Goal: Task Accomplishment & Management: Complete application form

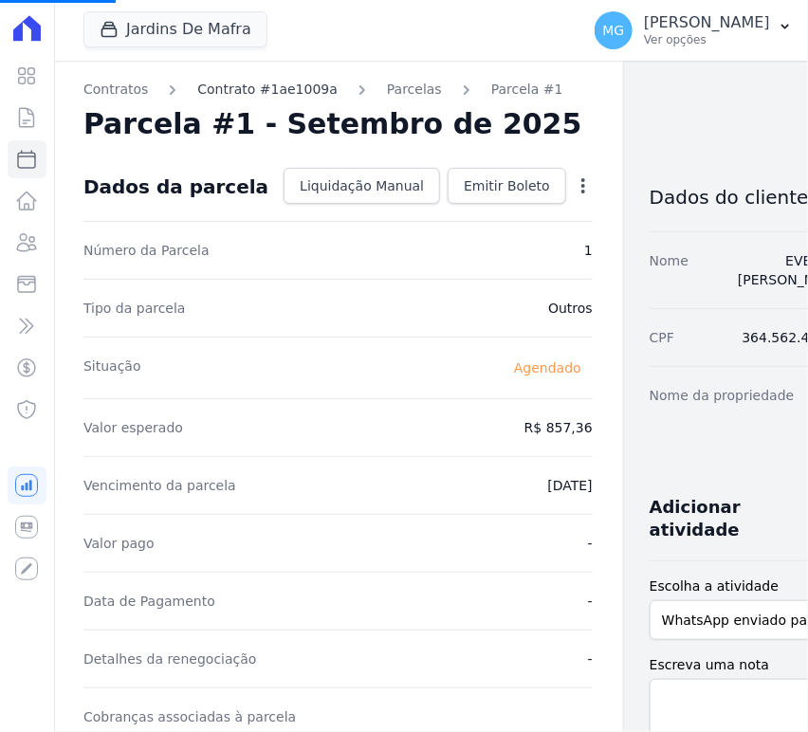
select select
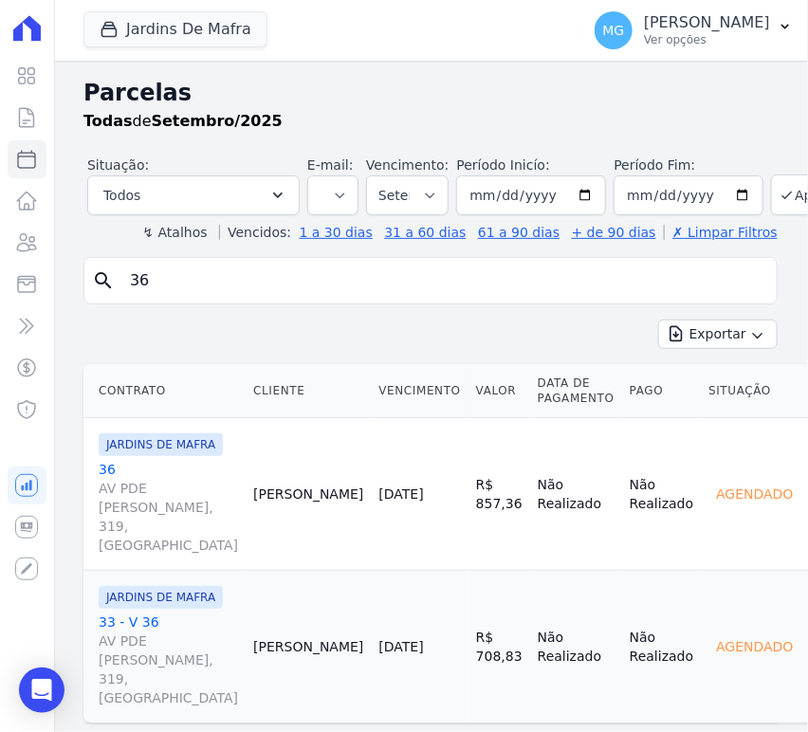
click at [234, 271] on input "36" at bounding box center [443, 281] width 650 height 38
type input "56"
select select
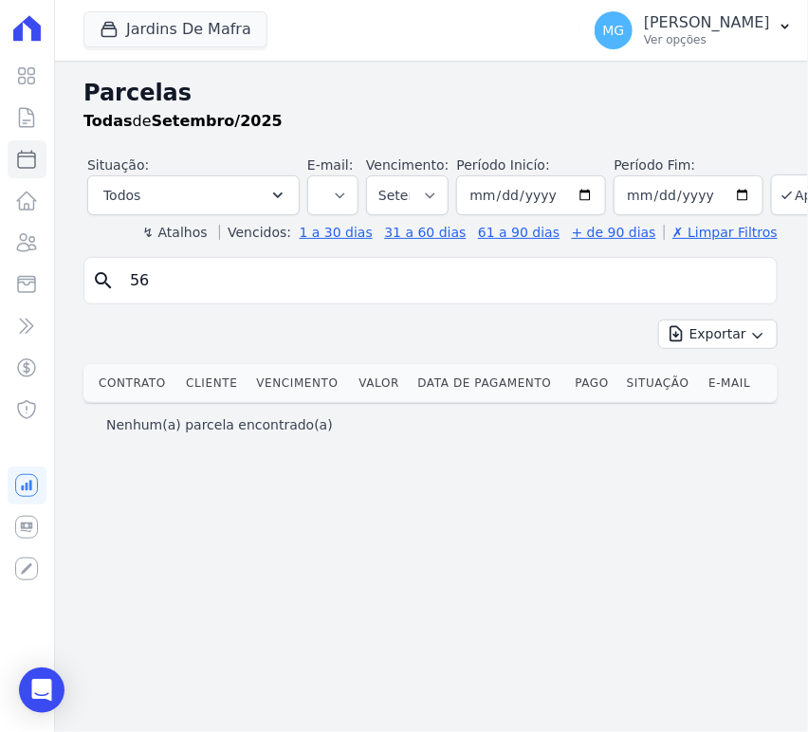
click at [154, 295] on input "56" at bounding box center [443, 281] width 650 height 38
click at [27, 294] on link "Minha Carteira" at bounding box center [27, 284] width 39 height 38
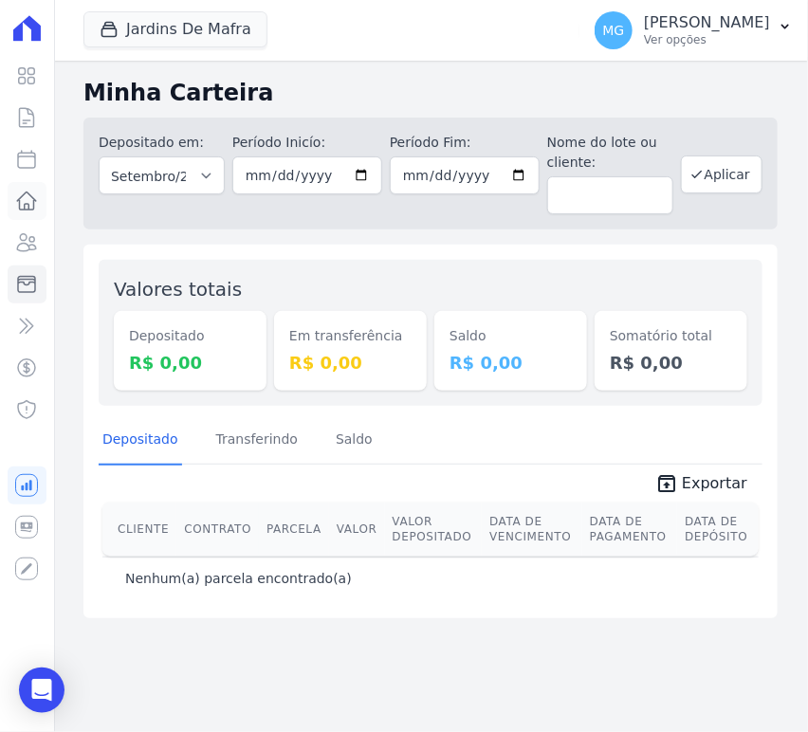
click at [25, 208] on icon at bounding box center [26, 201] width 23 height 23
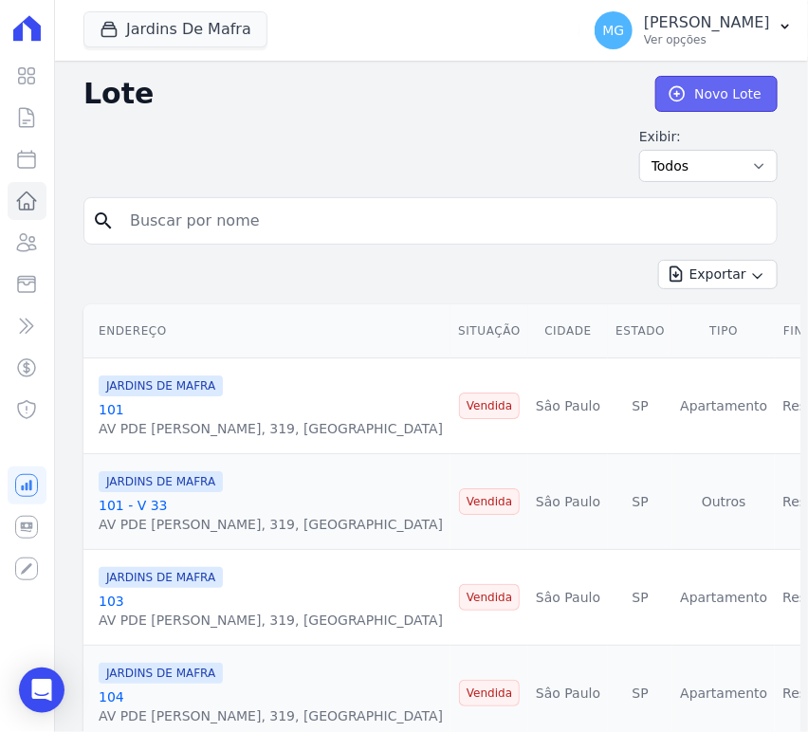
click at [698, 94] on link "Novo Lote" at bounding box center [716, 94] width 122 height 36
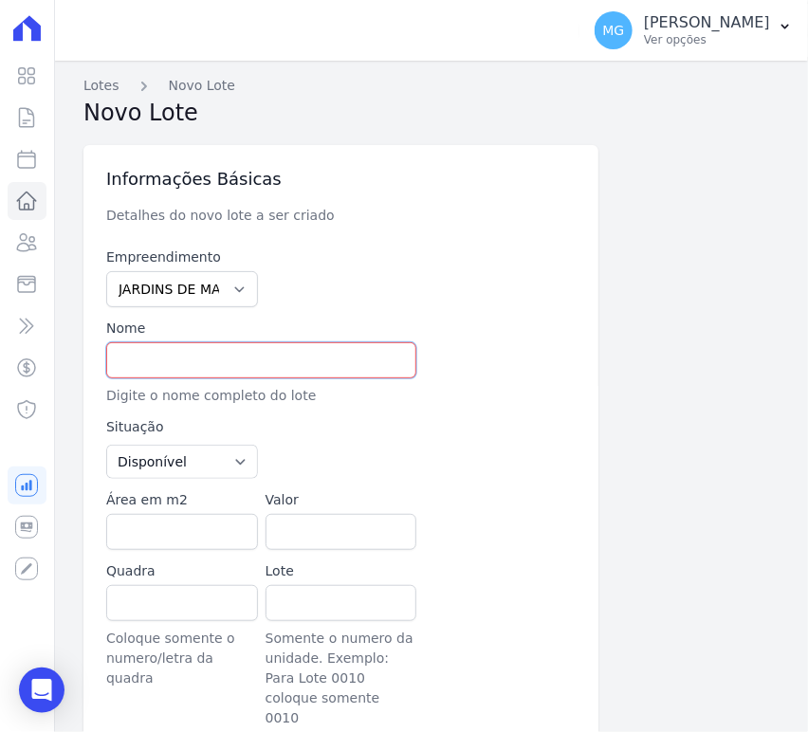
click at [192, 371] on input "text" at bounding box center [261, 360] width 310 height 36
drag, startPoint x: 282, startPoint y: 287, endPoint x: 272, endPoint y: 292, distance: 10.6
click at [284, 287] on div at bounding box center [341, 277] width 152 height 60
click at [227, 301] on select "JARDINS DE EVORA JARDINS DE MAFRA" at bounding box center [182, 289] width 152 height 36
select select "72859f51-2578-4ec8-8986-0bab8f2acde0"
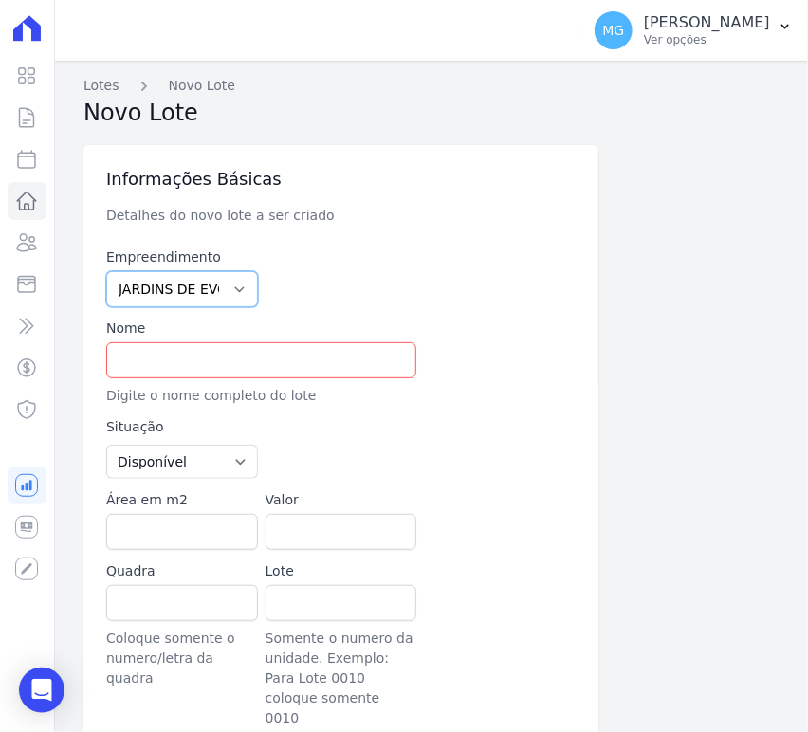
click at [106, 271] on select "JARDINS DE EVORA JARDINS DE MAFRA" at bounding box center [182, 289] width 152 height 36
click at [162, 353] on input "text" at bounding box center [261, 360] width 310 height 36
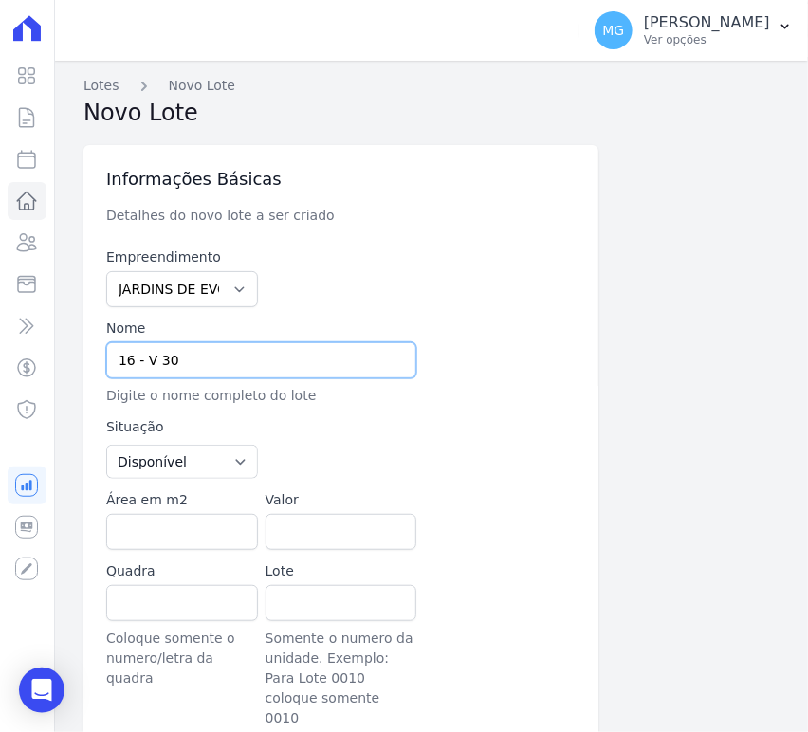
type input "16 - V 30"
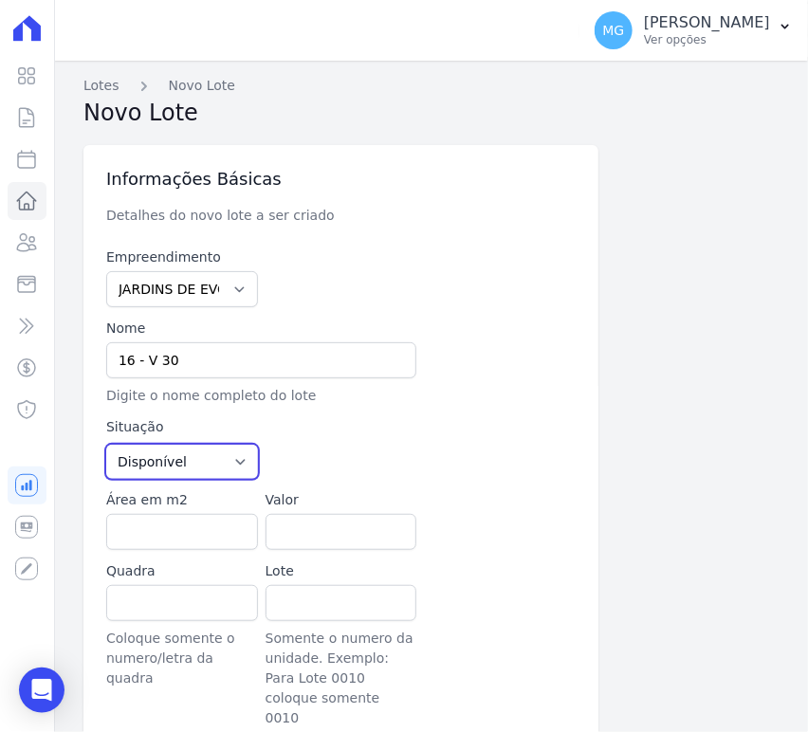
click at [209, 448] on select "Disponível Vendida Reservada Indisponível" at bounding box center [182, 462] width 152 height 34
select select "sold"
click at [106, 445] on select "Disponível Vendida Reservada Indisponível" at bounding box center [182, 462] width 152 height 34
click at [255, 437] on div "Empreendimento JARDINS DE EVORA JARDINS DE [GEOGRAPHIC_DATA] Nome 16 - V 30 Dig…" at bounding box center [340, 572] width 469 height 650
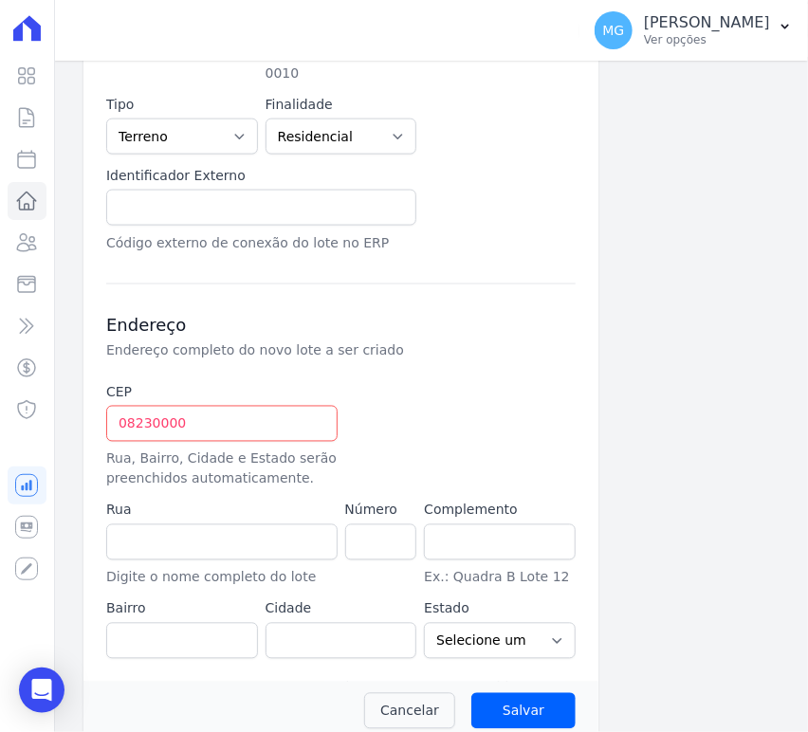
scroll to position [645, 0]
click at [290, 408] on input "08230000" at bounding box center [221, 424] width 231 height 36
click at [423, 421] on div at bounding box center [421, 436] width 152 height 106
click at [173, 406] on input "08230000" at bounding box center [221, 424] width 231 height 36
type input "08.230-000"
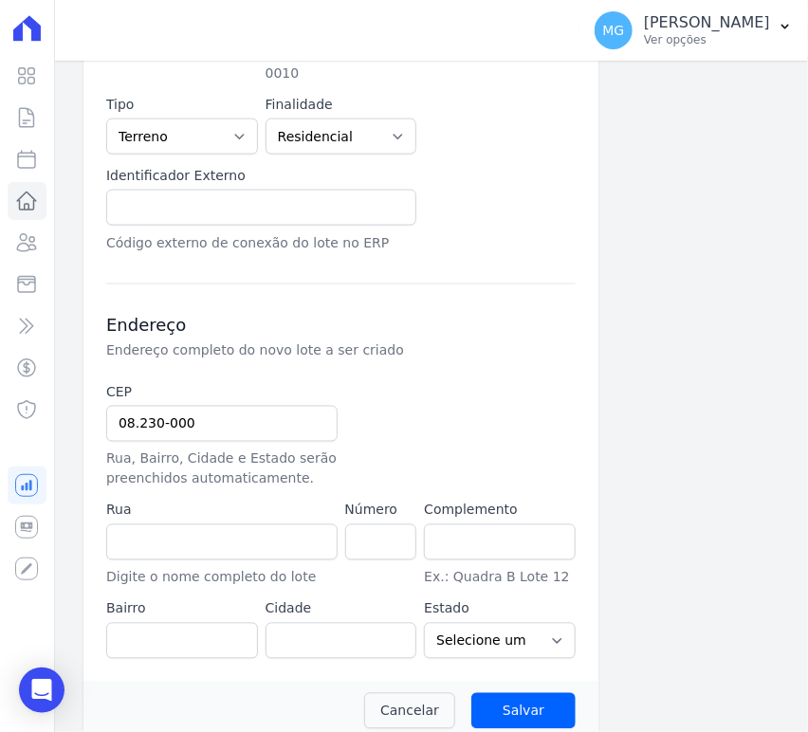
click at [407, 383] on div at bounding box center [421, 436] width 152 height 106
type input "[GEOGRAPHIC_DATA][PERSON_NAME]"
type input "Vila Taquari"
type input "[GEOGRAPHIC_DATA]"
select select "SP"
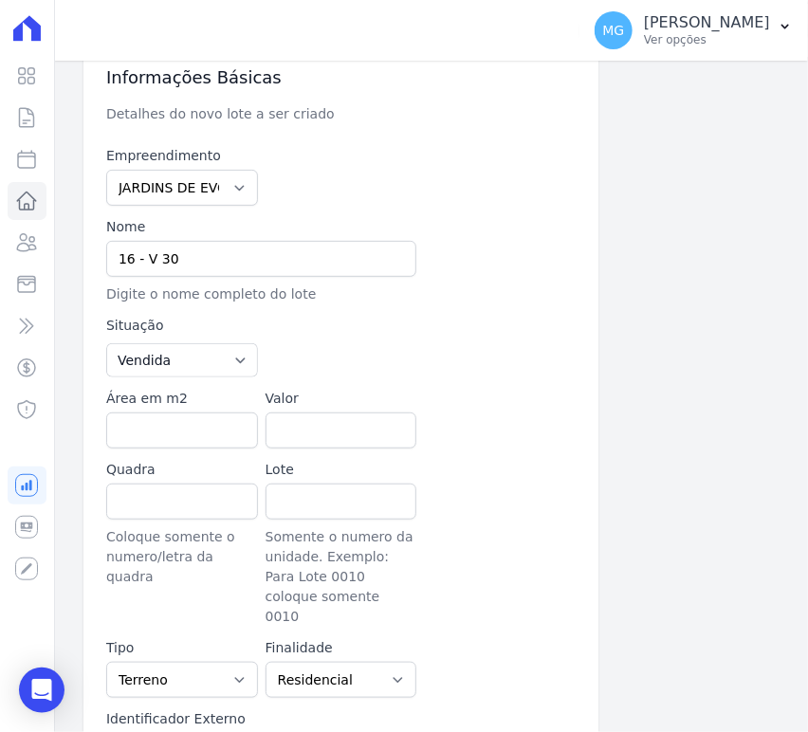
scroll to position [0, 0]
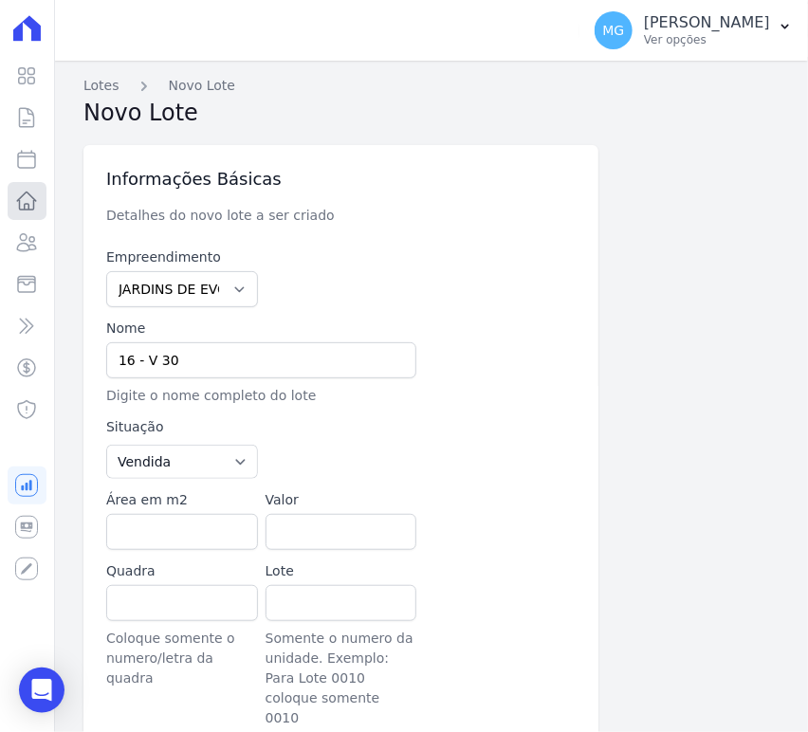
click at [27, 202] on icon at bounding box center [26, 201] width 23 height 23
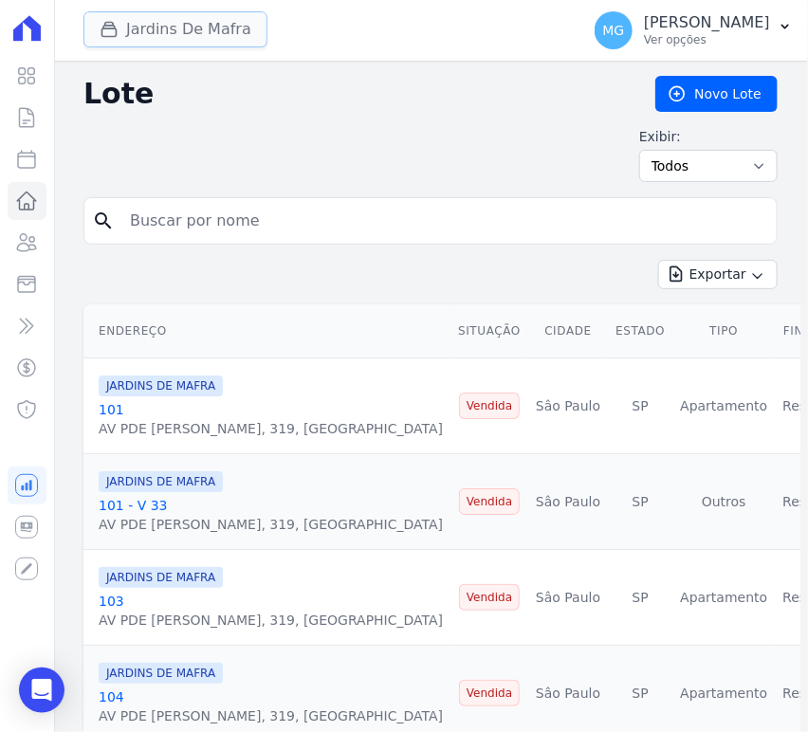
click at [175, 41] on button "Jardins De Mafra" at bounding box center [175, 29] width 184 height 36
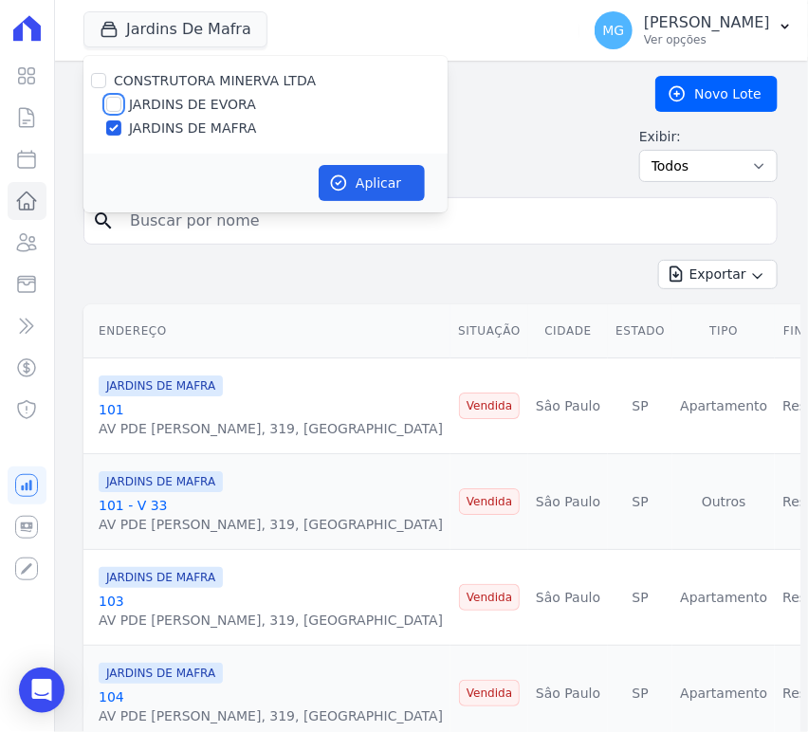
click at [116, 104] on input "JARDINS DE EVORA" at bounding box center [113, 104] width 15 height 15
checkbox input "true"
drag, startPoint x: 114, startPoint y: 128, endPoint x: 286, endPoint y: 148, distance: 173.6
click at [114, 127] on input "JARDINS DE MAFRA" at bounding box center [113, 127] width 15 height 15
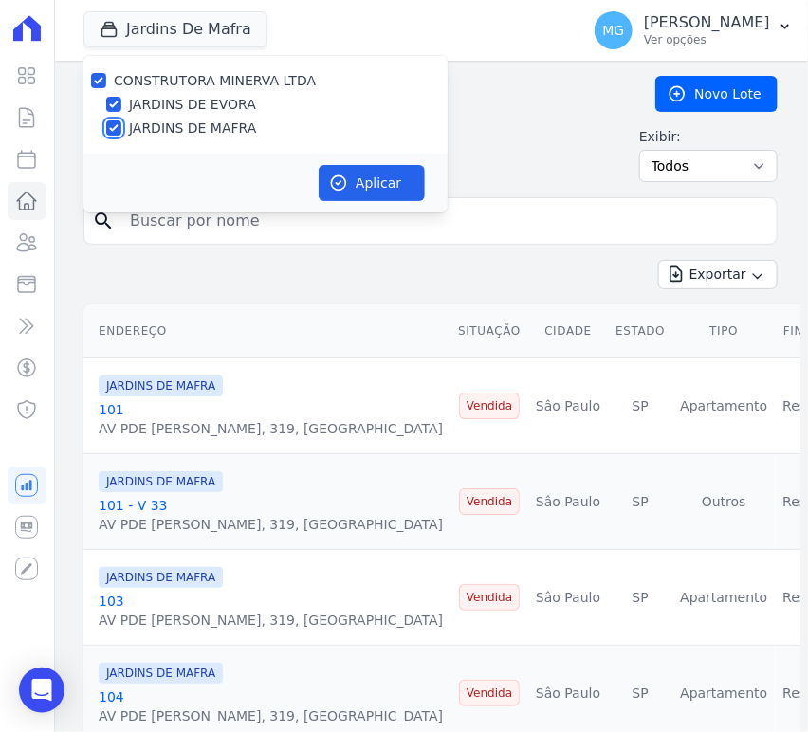
checkbox input "false"
click at [402, 191] on button "Aplicar" at bounding box center [371, 183] width 106 height 36
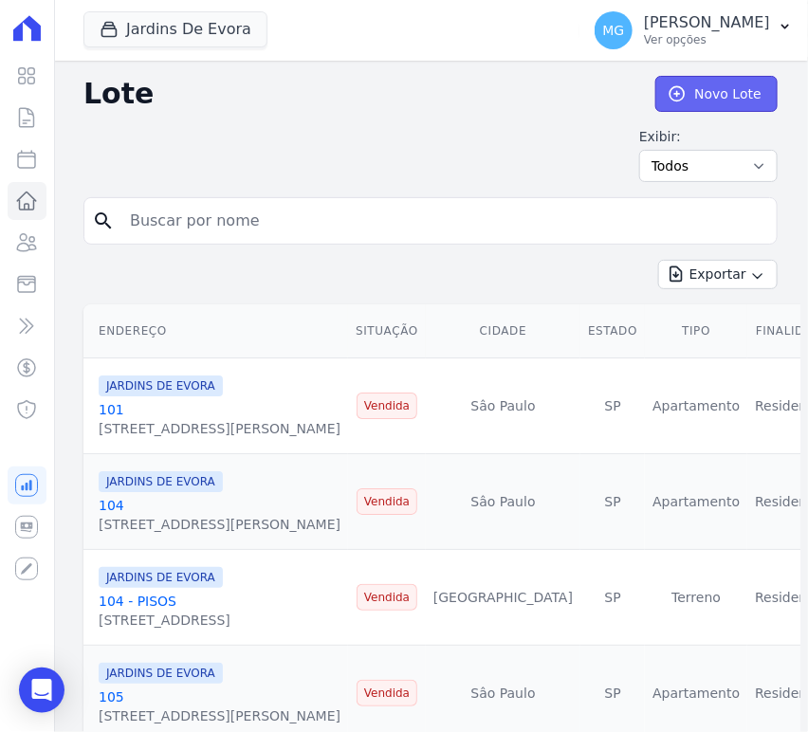
click at [710, 98] on link "Novo Lote" at bounding box center [716, 94] width 122 height 36
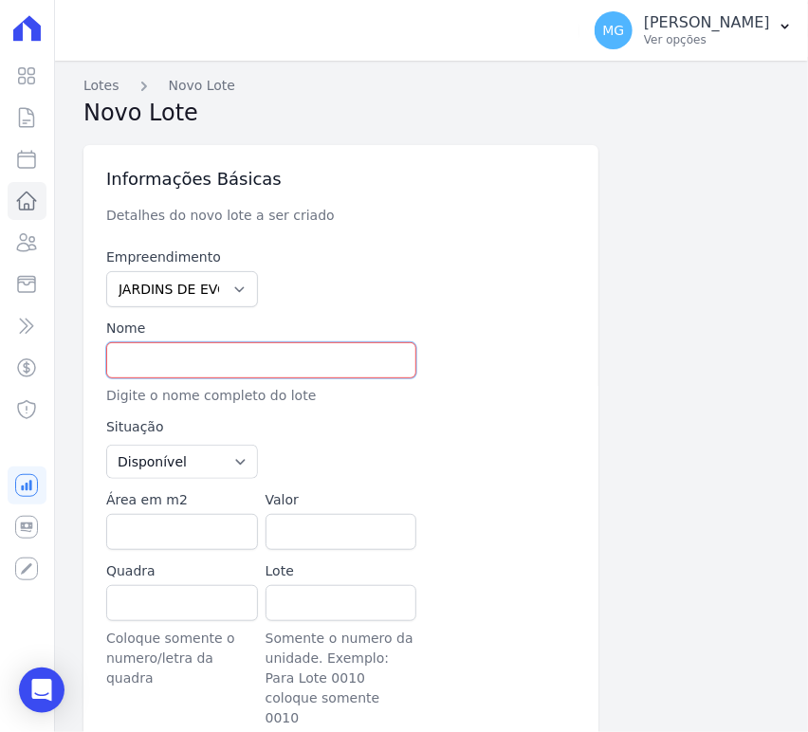
click at [193, 360] on input "text" at bounding box center [261, 360] width 310 height 36
type input "16 - V 30"
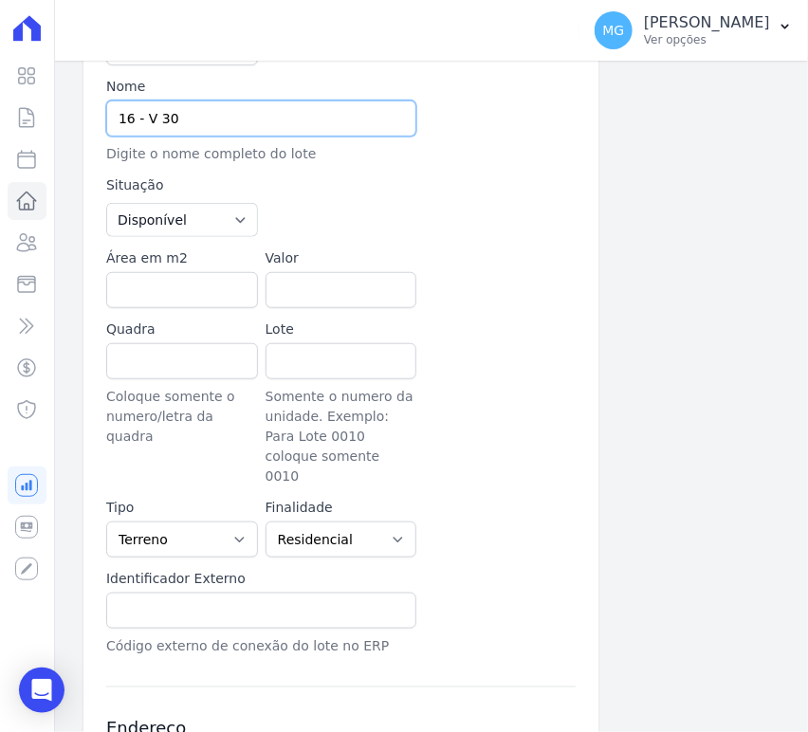
scroll to position [281, 0]
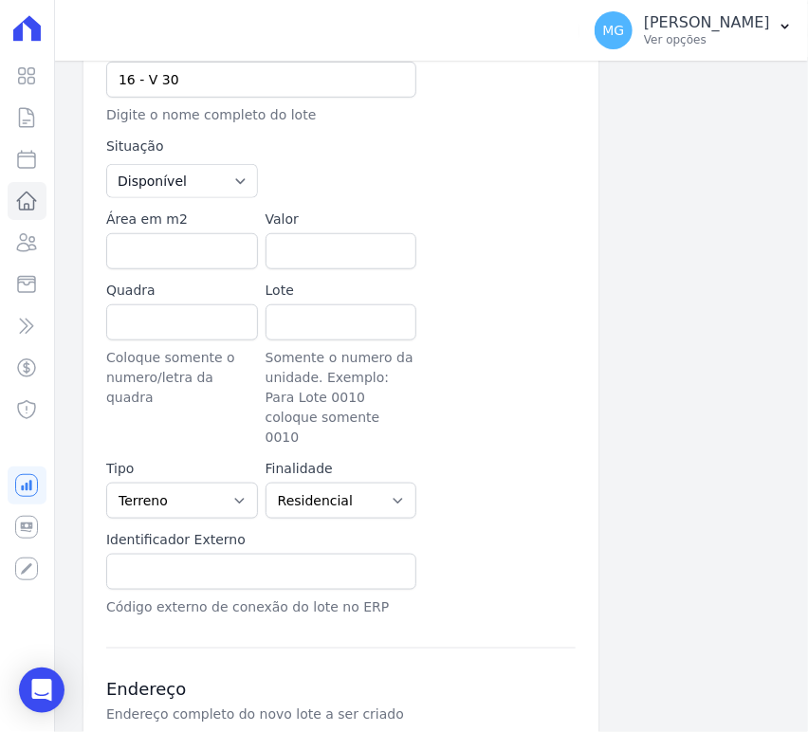
click at [547, 292] on div at bounding box center [500, 364] width 152 height 167
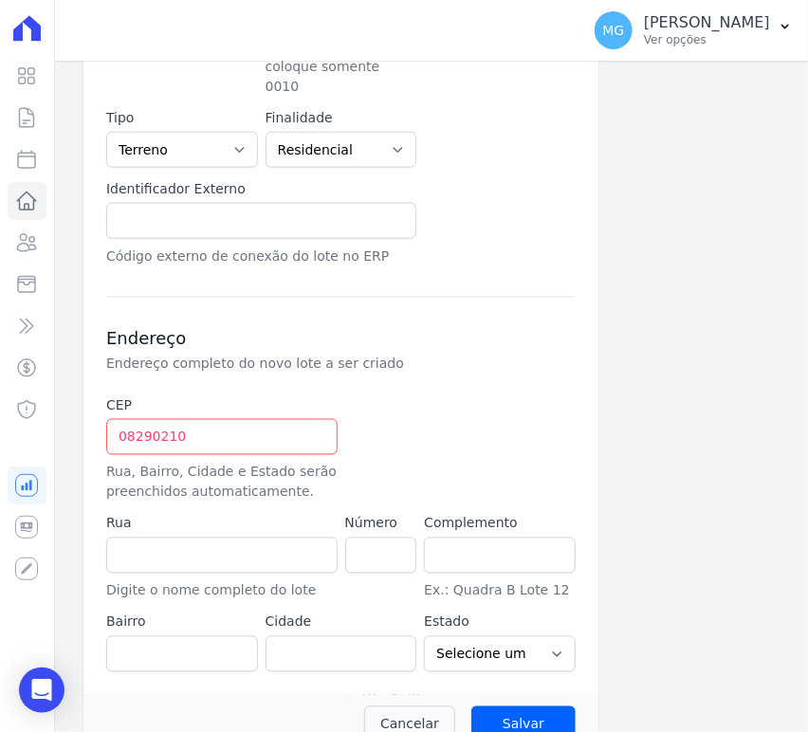
scroll to position [645, 0]
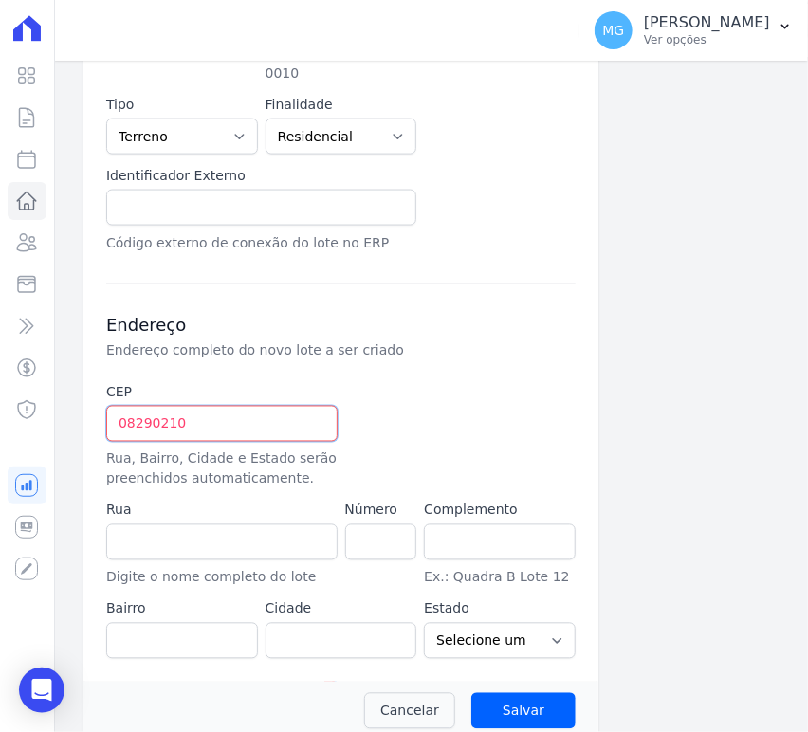
click at [195, 406] on input "08290210" at bounding box center [221, 424] width 231 height 36
type input "08.290-210"
type input "[GEOGRAPHIC_DATA]"
type input "Vila Carmosina"
type input "[GEOGRAPHIC_DATA]"
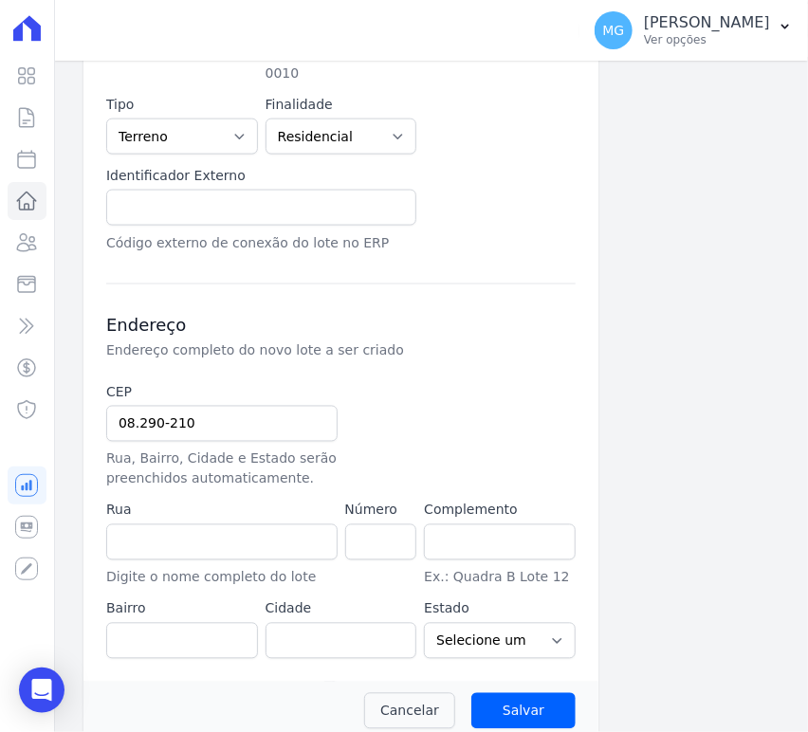
select select "SP"
click at [392, 383] on div at bounding box center [421, 436] width 152 height 106
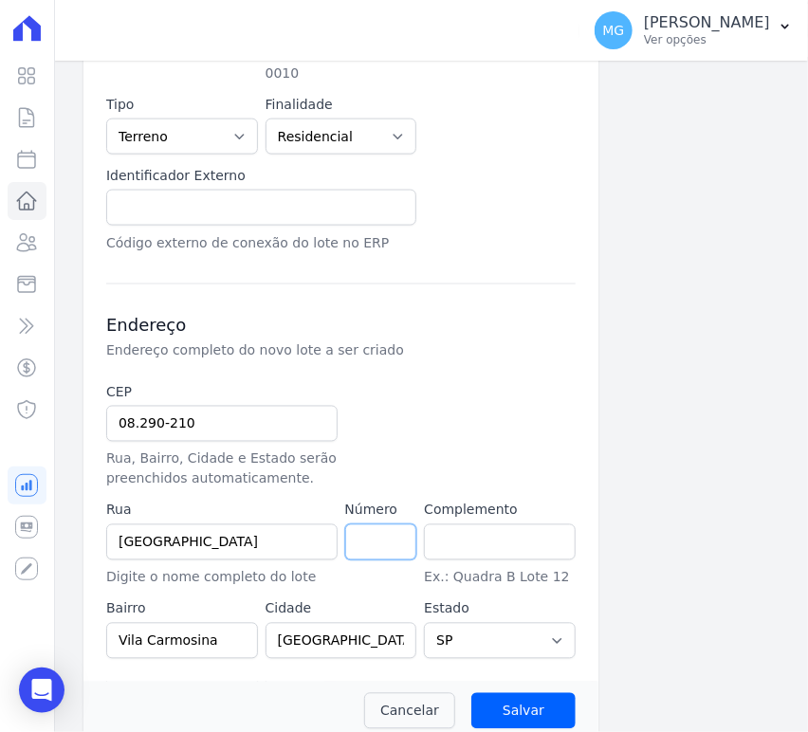
click at [354, 524] on input "number" at bounding box center [381, 542] width 72 height 36
type input "0"
drag, startPoint x: 445, startPoint y: 408, endPoint x: 473, endPoint y: 501, distance: 98.0
click at [445, 408] on div at bounding box center [421, 436] width 152 height 106
click at [474, 524] on input "text" at bounding box center [500, 542] width 152 height 36
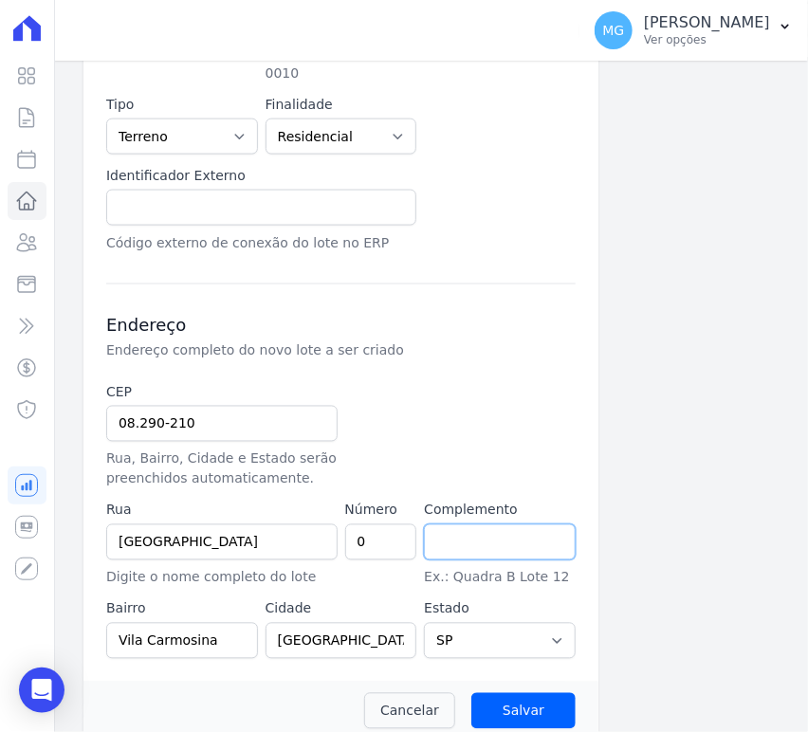
type input "LOTE 26 QUADRA 108"
drag, startPoint x: 491, startPoint y: 484, endPoint x: 496, endPoint y: 469, distance: 15.9
click at [493, 476] on div "CEP 08.290-210 Rua, Bairro, Cidade e Estado serão preenchidos automaticamente. …" at bounding box center [340, 521] width 469 height 276
click at [489, 444] on div "CEP 08.290-210 Rua, Bairro, Cidade e Estado serão preenchidos automaticamente. …" at bounding box center [340, 521] width 469 height 276
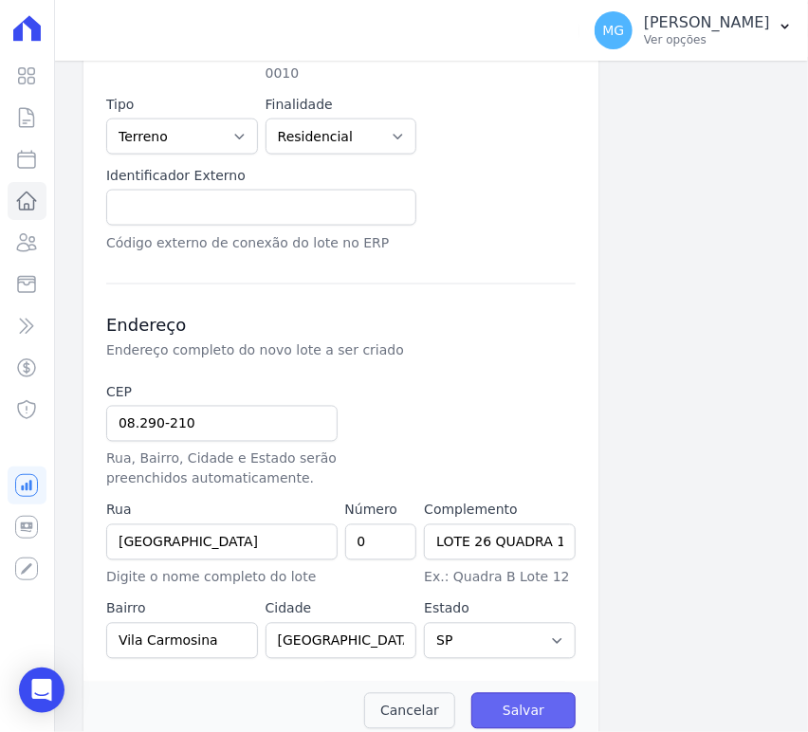
click at [535, 693] on input "Salvar" at bounding box center [523, 711] width 104 height 36
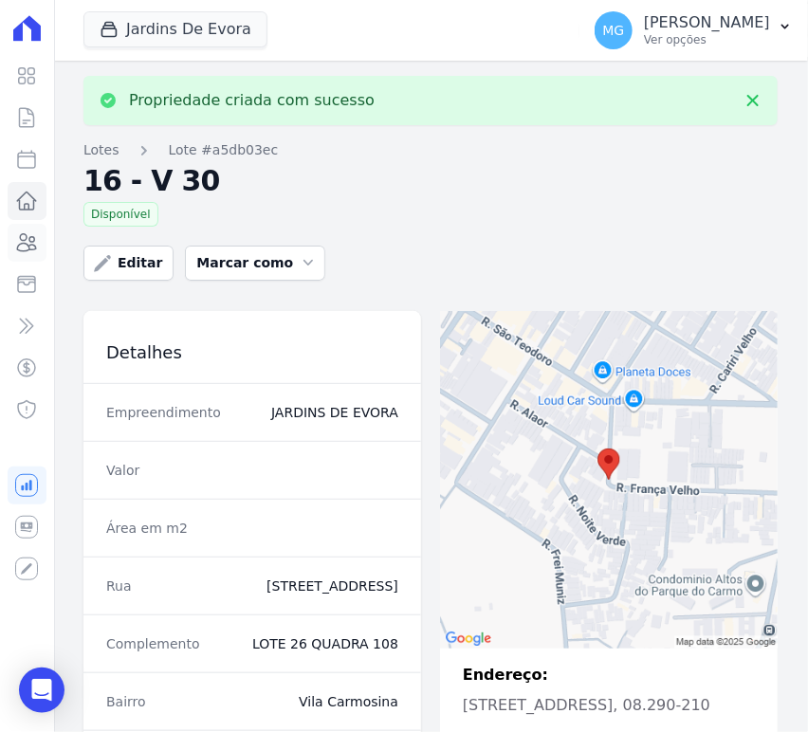
click at [27, 240] on icon at bounding box center [26, 242] width 23 height 23
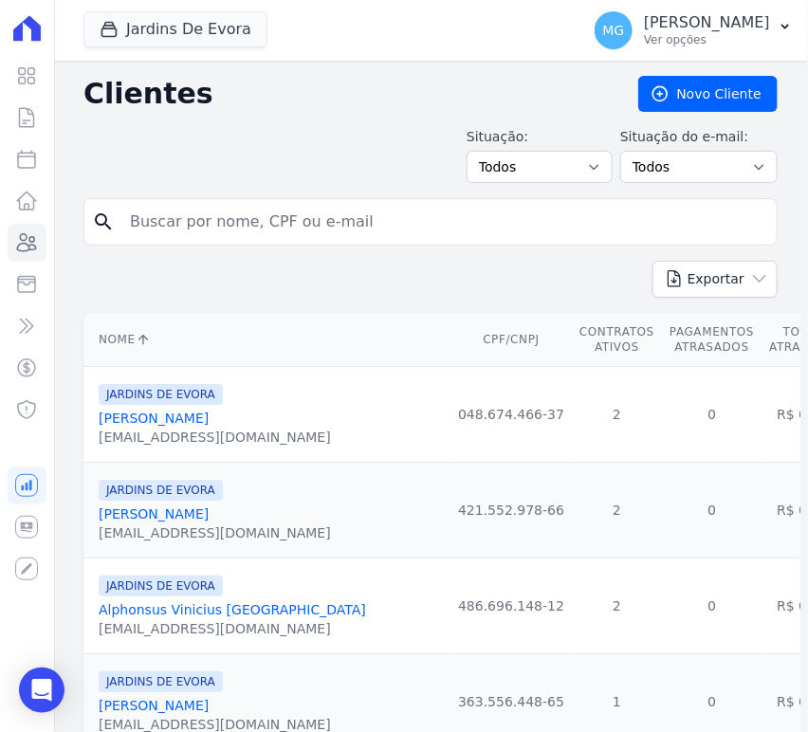
click at [440, 203] on input "search" at bounding box center [443, 222] width 650 height 38
paste input "[PERSON_NAME]"
type input "[PERSON_NAME]"
click at [331, 162] on div "Situação: Todos Adimplentes Inadimplentes Situação do e-mail: Todos Confirmado …" at bounding box center [430, 155] width 694 height 56
click at [493, 214] on input "[PERSON_NAME]" at bounding box center [443, 222] width 650 height 38
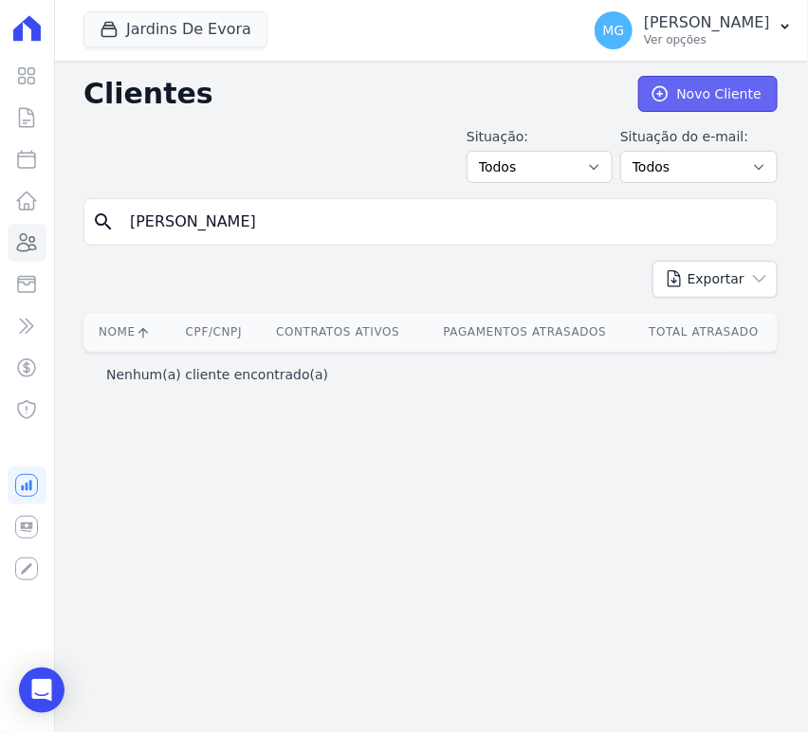
click at [723, 94] on link "Novo Cliente" at bounding box center [707, 94] width 139 height 36
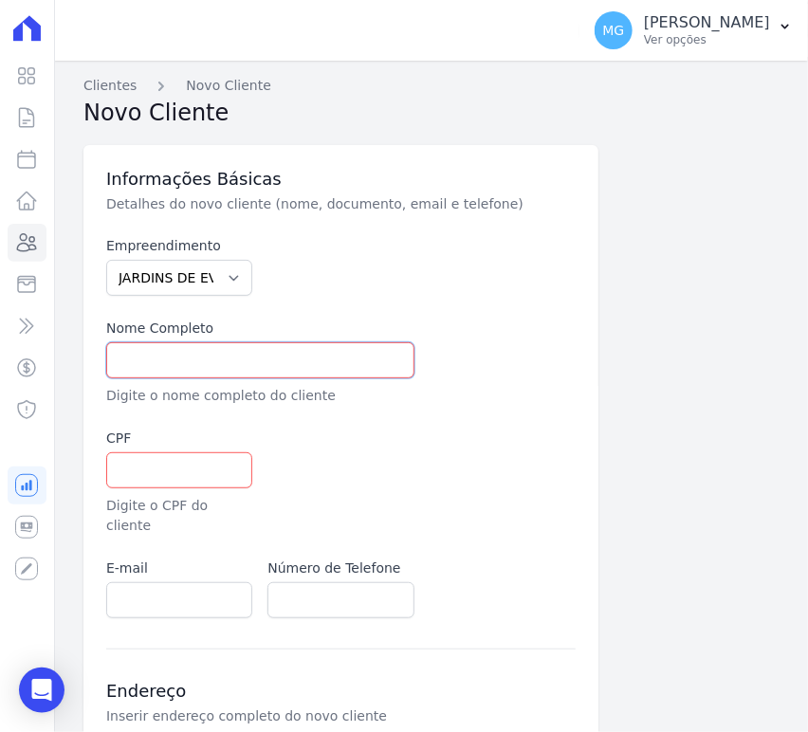
click at [281, 360] on input "text" at bounding box center [260, 360] width 308 height 36
paste input "[PERSON_NAME]"
type input "[PERSON_NAME]"
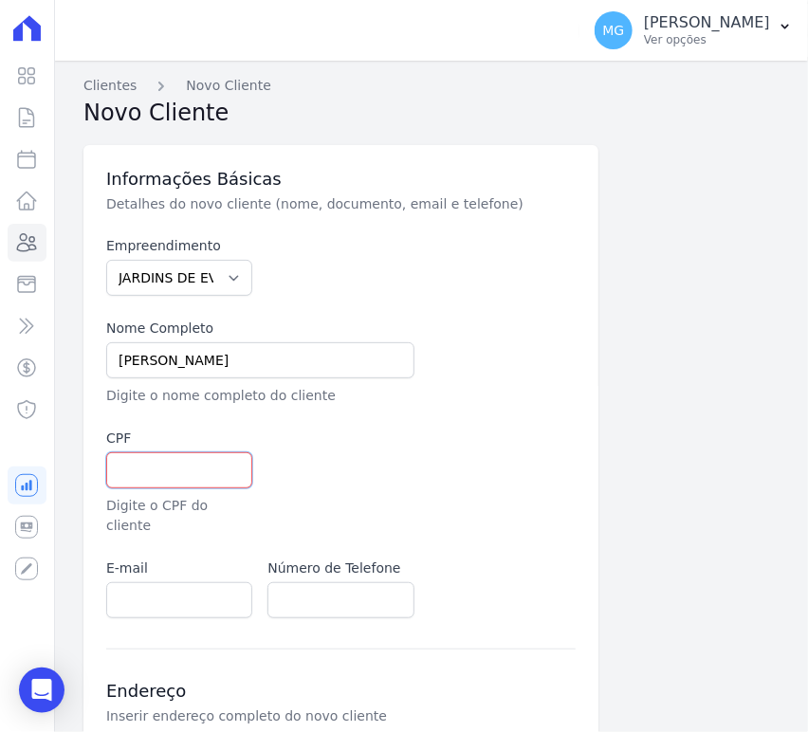
click at [159, 461] on input "text" at bounding box center [179, 470] width 146 height 36
paste input "402.026.458-94"
type input "402.026.458-94"
click at [387, 411] on div "Empreendimento JARDINS DE EVORA JARDINS DE [GEOGRAPHIC_DATA] Nome Completo [PER…" at bounding box center [340, 427] width 469 height 382
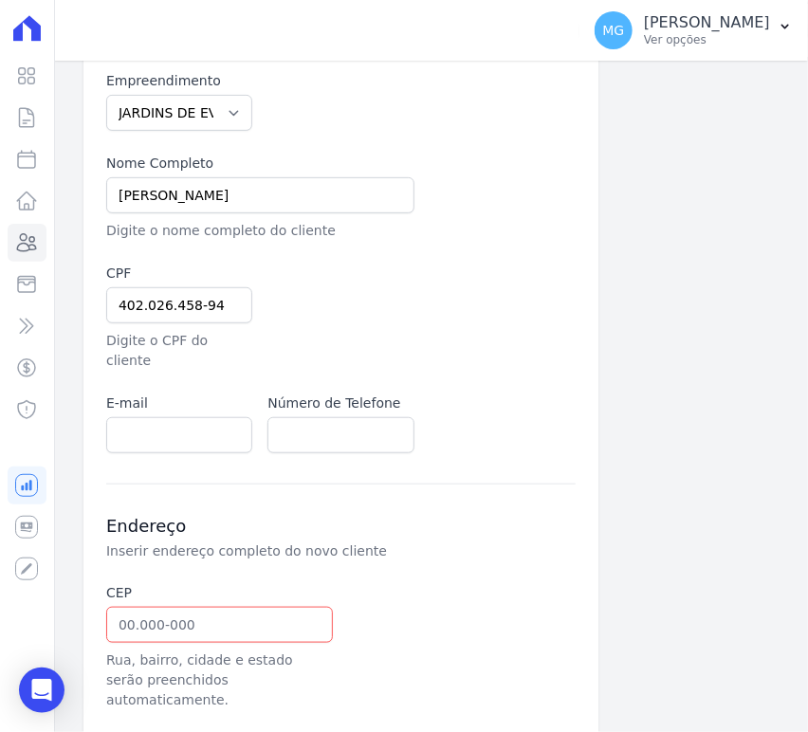
scroll to position [281, 0]
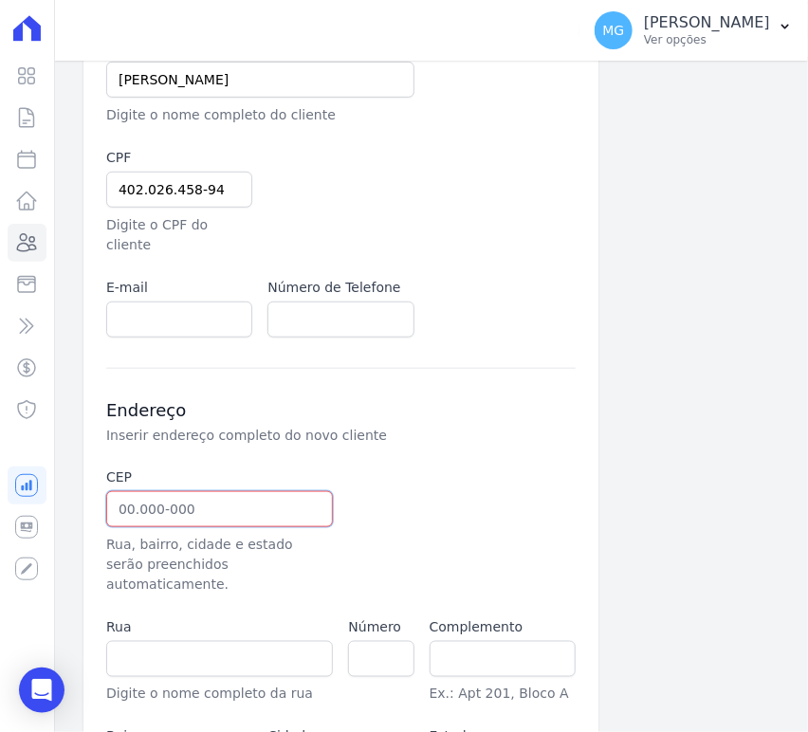
click at [158, 491] on input "text" at bounding box center [219, 509] width 227 height 36
paste input "03.572-025"
type input "03.572-025"
click at [447, 467] on div at bounding box center [421, 530] width 146 height 127
type input "Viela Vinte"
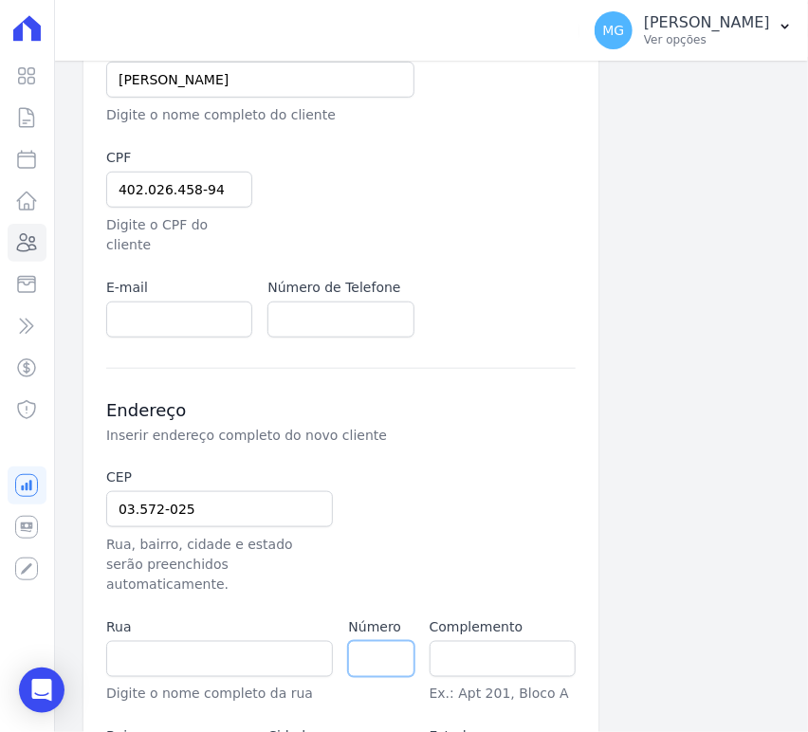
type input "[GEOGRAPHIC_DATA] ([GEOGRAPHIC_DATA])"
type input "[GEOGRAPHIC_DATA]"
select select "SP"
click at [205, 301] on input "email" at bounding box center [179, 319] width 146 height 36
paste input "[EMAIL_ADDRESS][DOMAIN_NAME],"
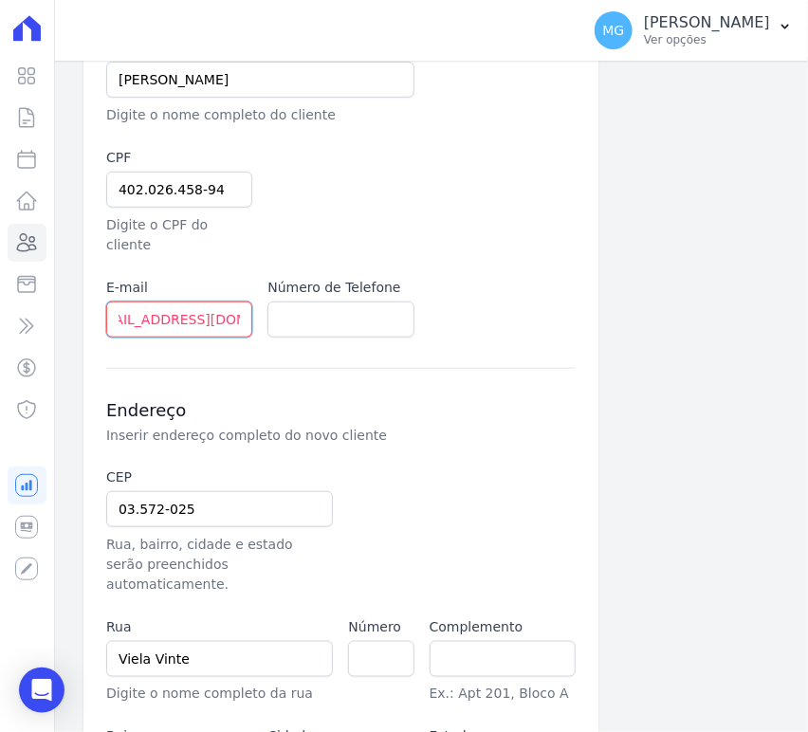
scroll to position [0, 27]
type input "[EMAIL_ADDRESS][DOMAIN_NAME]"
click at [317, 301] on input "text" at bounding box center [340, 319] width 146 height 36
paste input "99393-6526"
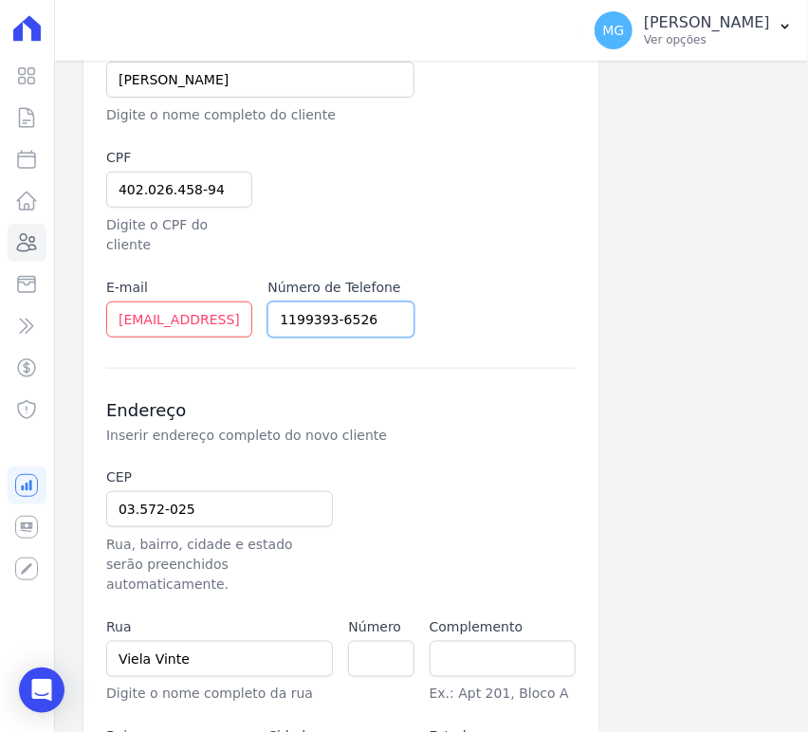
type input "1199393-6526"
drag, startPoint x: 558, startPoint y: 311, endPoint x: 536, endPoint y: 307, distance: 23.1
click at [560, 308] on div "Empreendimento JARDINS DE EVORA JARDINS DE [GEOGRAPHIC_DATA] Nome Completo [PER…" at bounding box center [340, 146] width 469 height 382
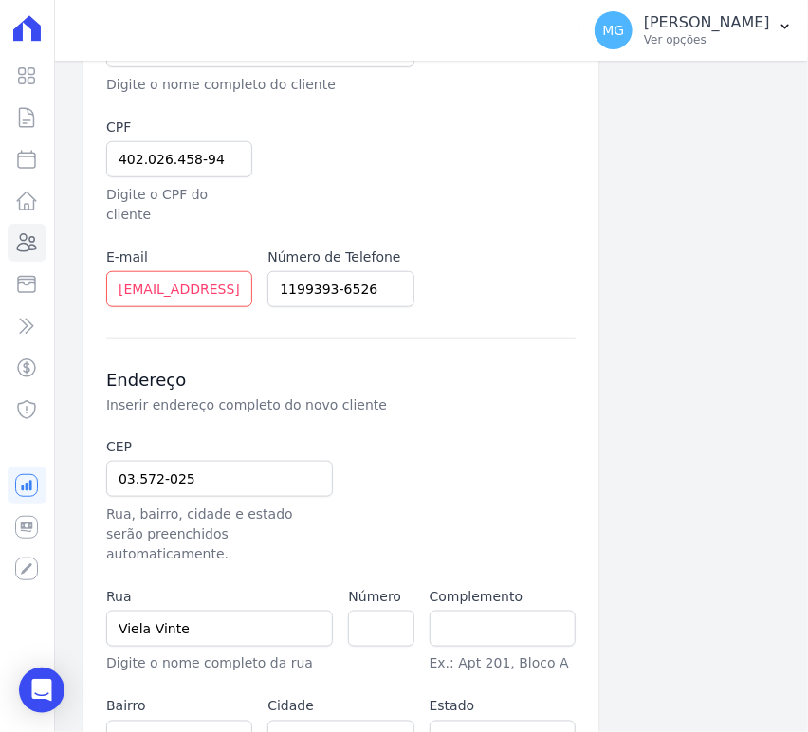
scroll to position [421, 0]
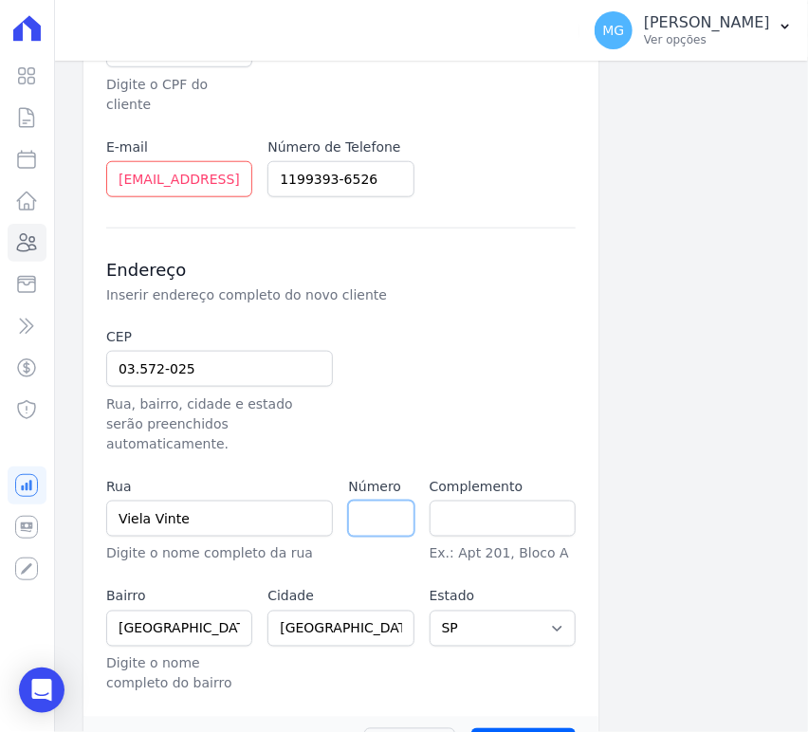
click at [365, 500] on input "number" at bounding box center [380, 518] width 65 height 36
type input "111"
click at [481, 381] on div at bounding box center [421, 390] width 146 height 127
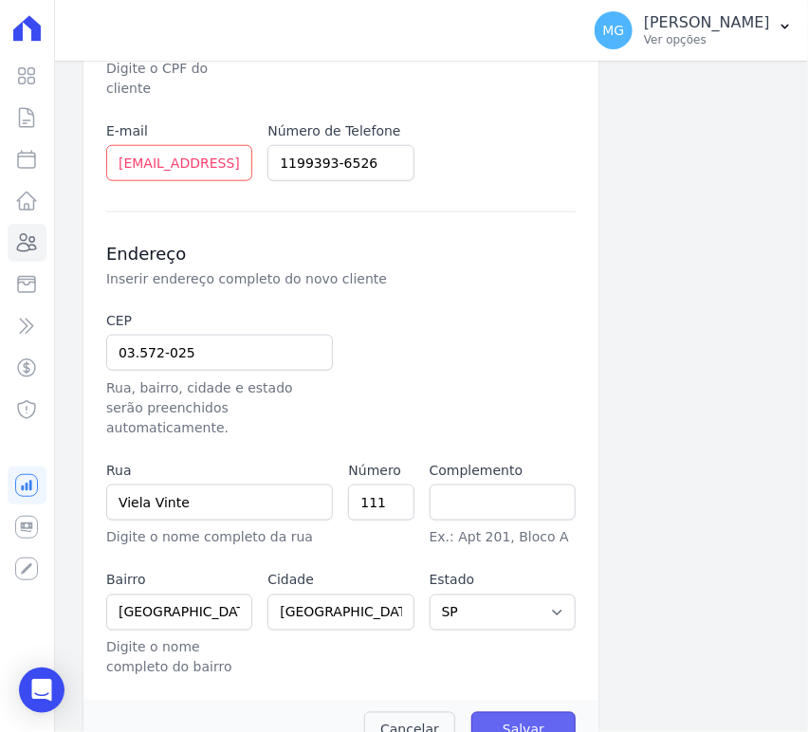
click at [532, 712] on input "Salvar" at bounding box center [523, 730] width 104 height 36
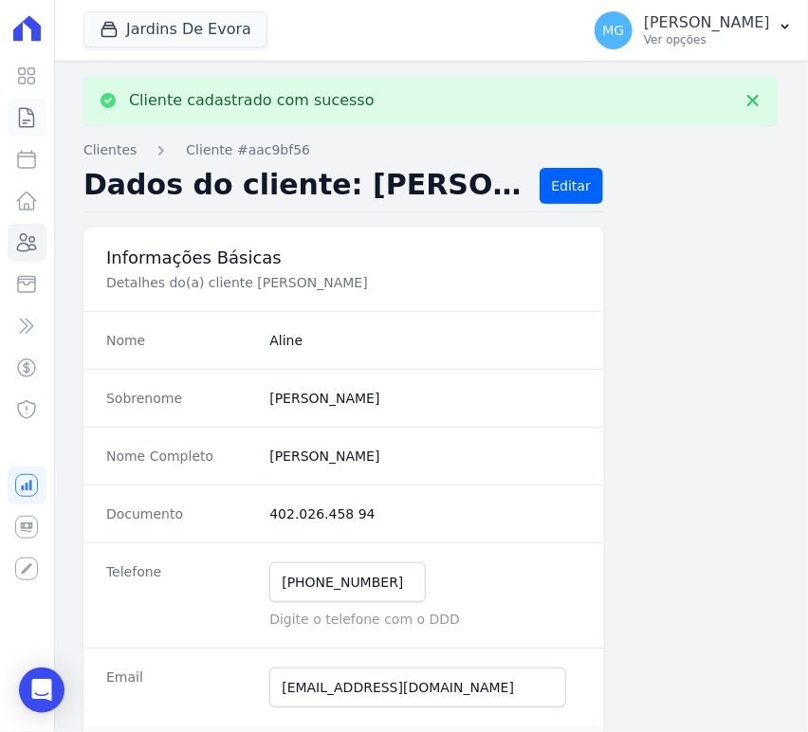
click at [23, 112] on icon at bounding box center [26, 117] width 23 height 23
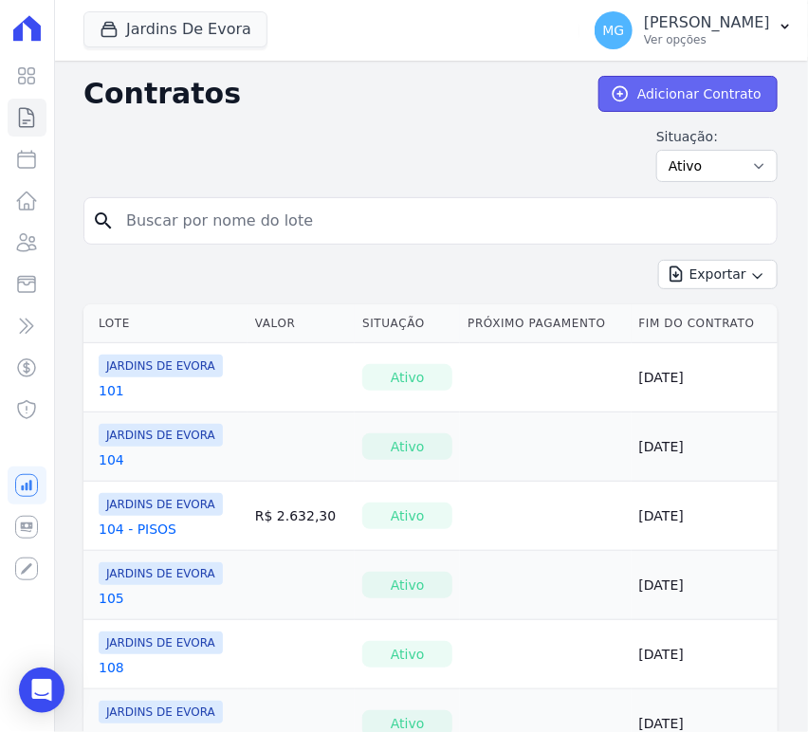
click at [631, 85] on link "Adicionar Contrato" at bounding box center [687, 94] width 179 height 36
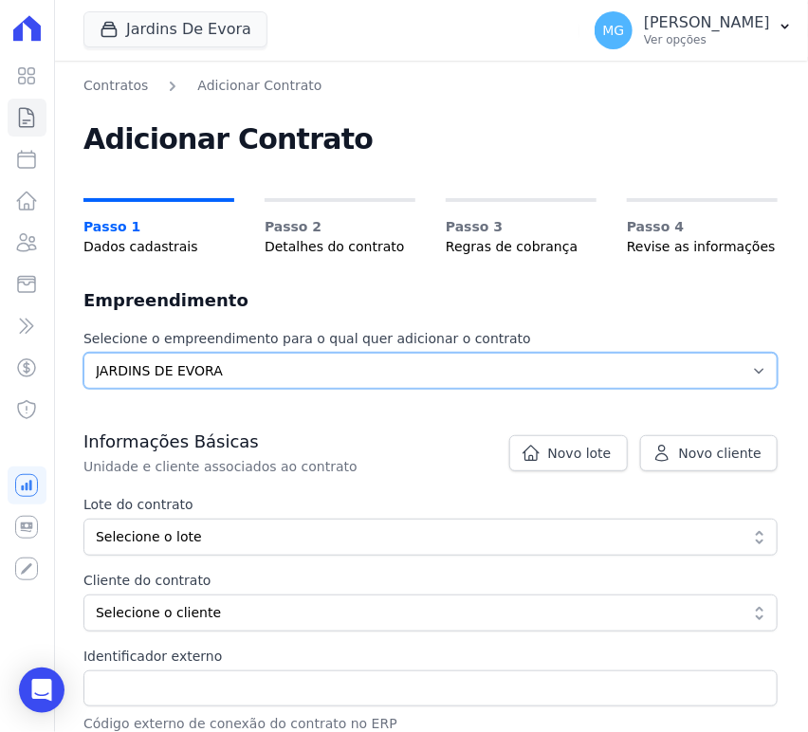
click at [261, 372] on select "Selecione o empreendimento JARDINS DE EVORA" at bounding box center [430, 371] width 694 height 36
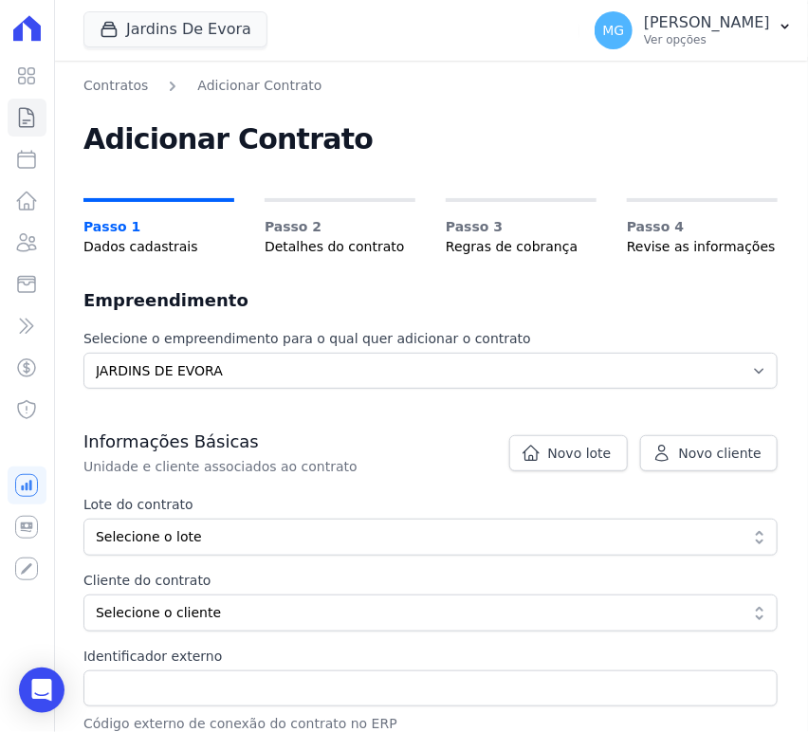
click at [291, 324] on div "Contratos Adicionar Contrato Adicionar Contrato Passo 1 Dados cadastrais Passo …" at bounding box center [430, 442] width 694 height 732
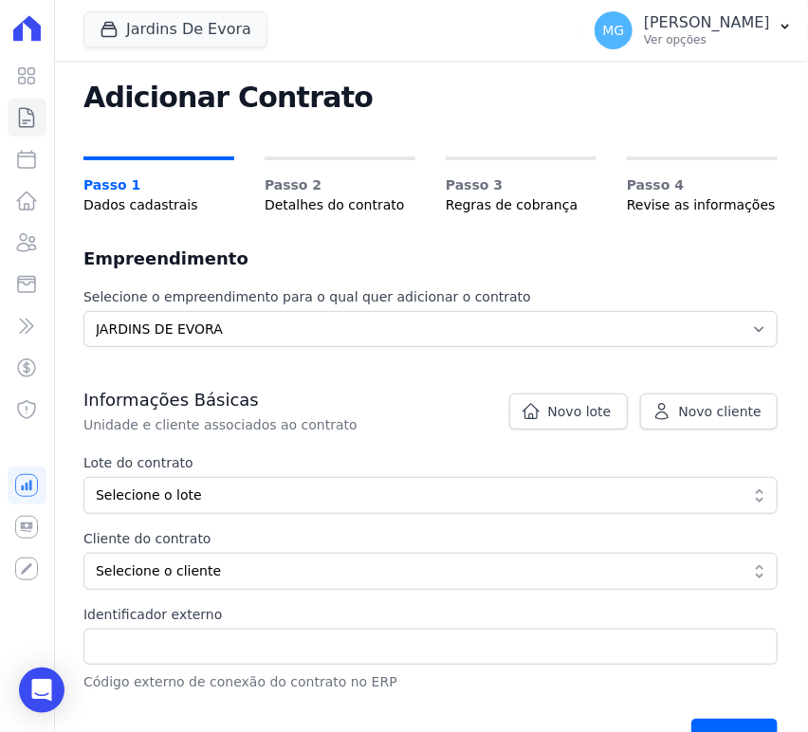
scroll to position [140, 0]
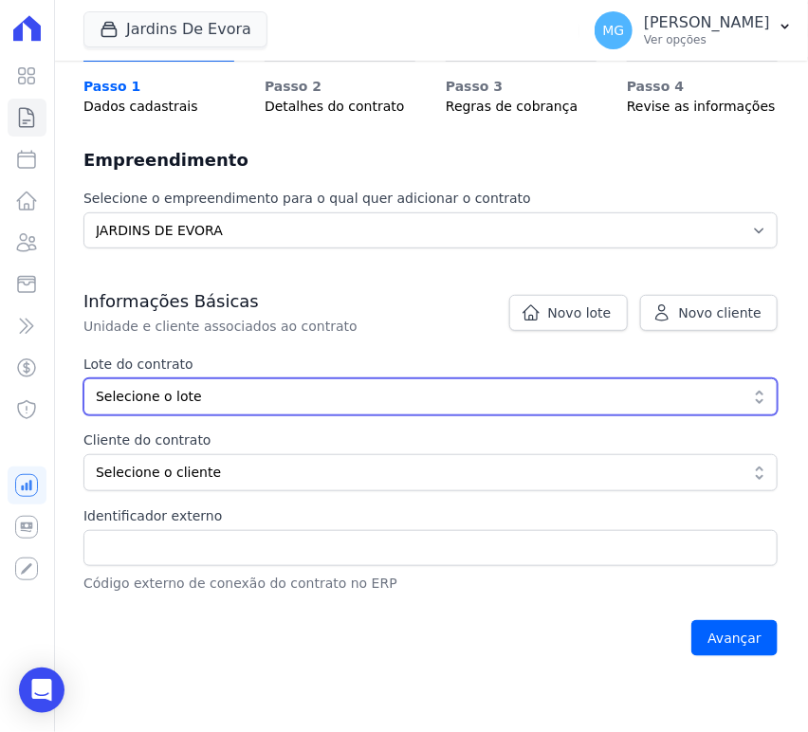
click at [173, 401] on span "Selecione o lote" at bounding box center [417, 397] width 643 height 20
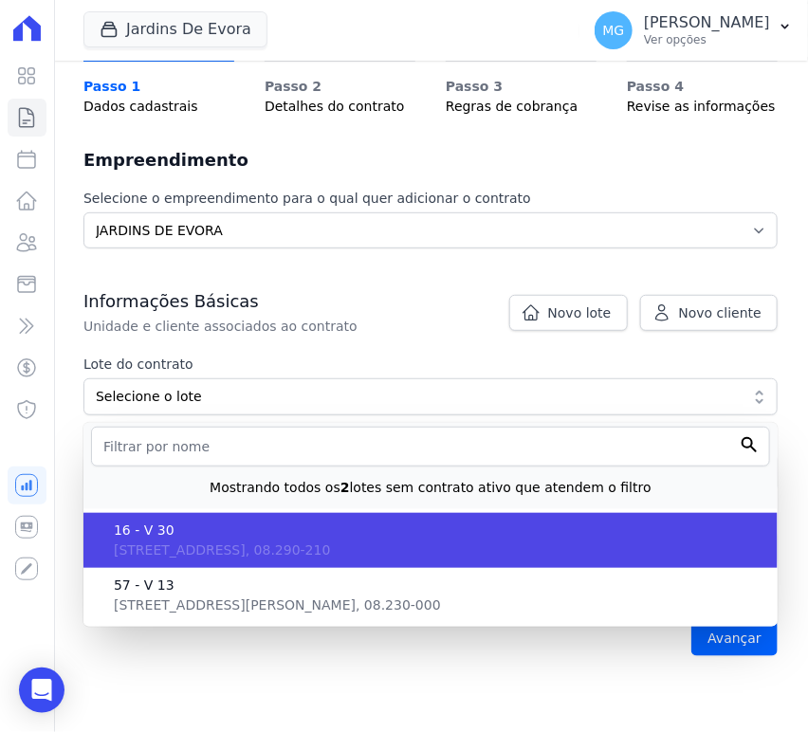
click at [180, 533] on span "16 - V 30" at bounding box center [438, 530] width 648 height 20
type input "a5db03ec-0a7f-4312-9bc1-02d7af3484a3"
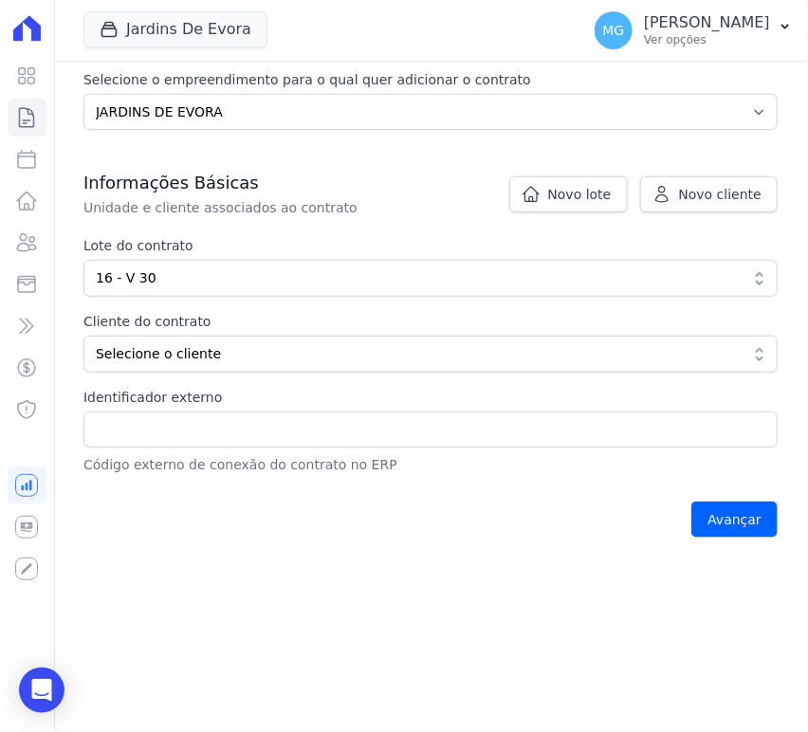
scroll to position [351, 0]
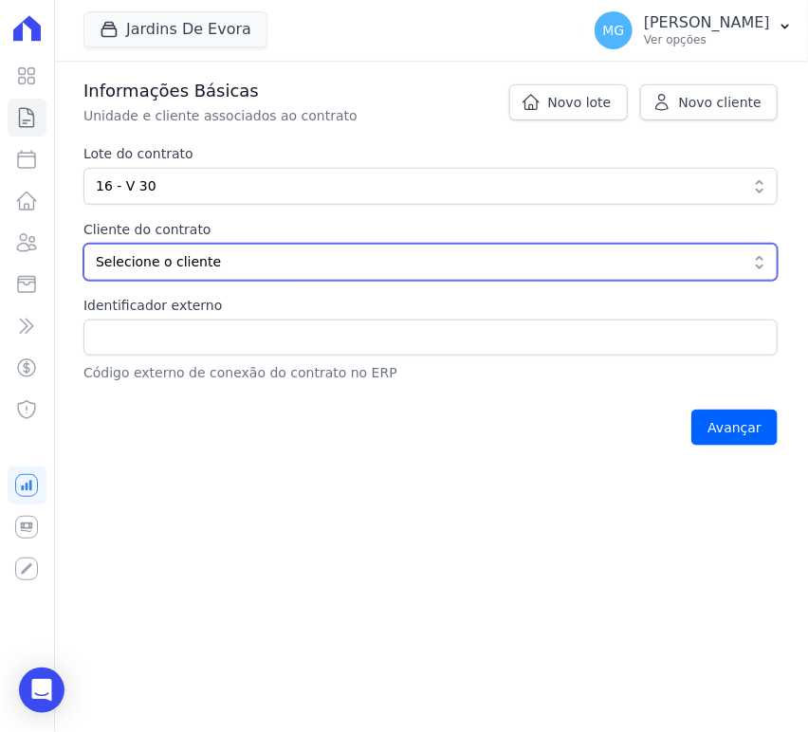
click at [186, 258] on span "Selecione o cliente" at bounding box center [417, 262] width 643 height 20
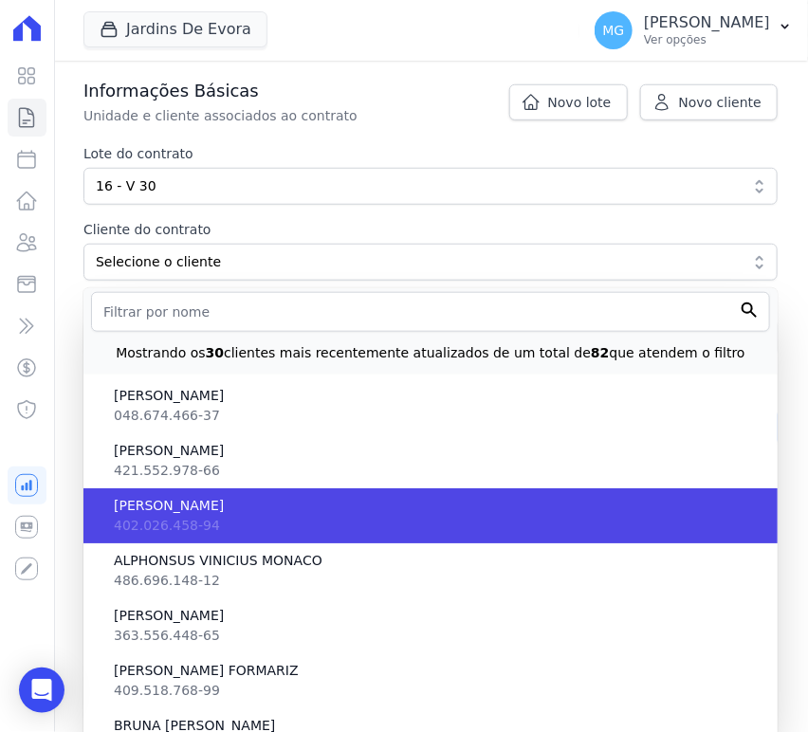
click at [178, 506] on span "[PERSON_NAME]" at bounding box center [438, 506] width 648 height 20
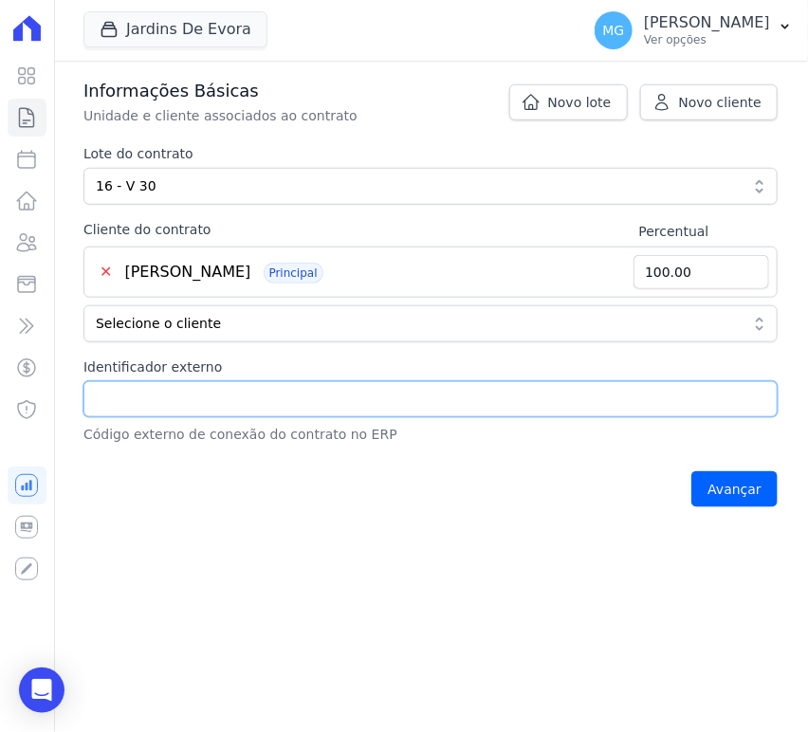
click at [188, 404] on input "Identificador externo" at bounding box center [430, 399] width 694 height 36
click at [134, 400] on input "16 - V30" at bounding box center [430, 399] width 694 height 36
type input "16 - V 30"
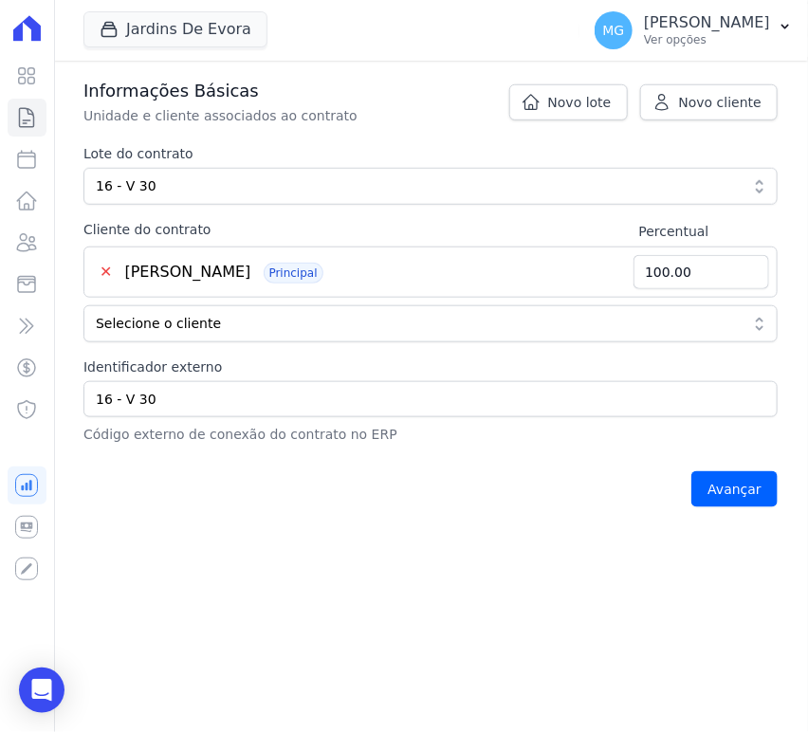
click at [337, 479] on div "Avançar" at bounding box center [430, 489] width 694 height 59
click at [718, 488] on input "Avançar" at bounding box center [734, 489] width 86 height 36
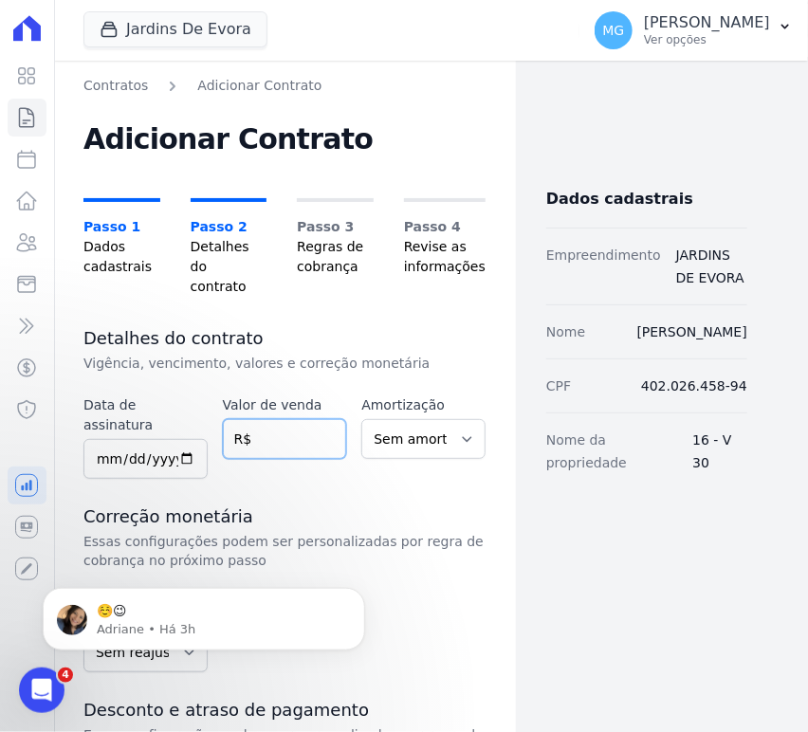
click at [288, 423] on input "number" at bounding box center [285, 439] width 124 height 40
type input "40000"
click at [332, 459] on div "Data de assinatura Valor de venda 40000 R$ Amortização Sem amortização Price Sa…" at bounding box center [284, 724] width 402 height 659
click at [281, 419] on input "40000" at bounding box center [285, 439] width 124 height 40
drag, startPoint x: 283, startPoint y: 416, endPoint x: 266, endPoint y: 419, distance: 17.3
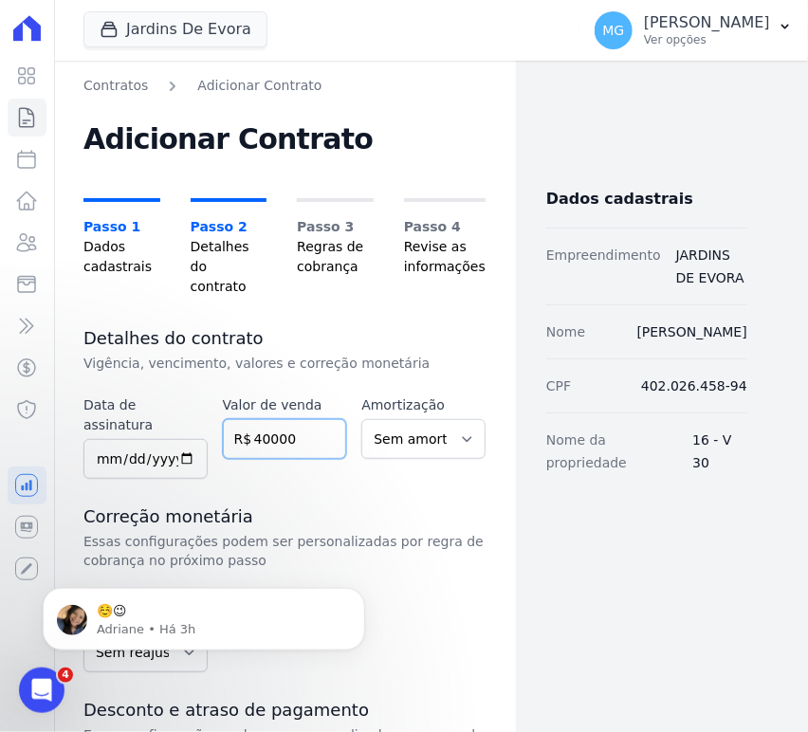
click at [266, 419] on input "40000" at bounding box center [285, 439] width 124 height 40
click at [275, 453] on div "Data de assinatura Valor de venda 40000 R$ Amortização Sem amortização Price Sa…" at bounding box center [284, 724] width 402 height 659
click at [114, 439] on input "date" at bounding box center [145, 459] width 124 height 40
click at [108, 439] on input "date" at bounding box center [145, 459] width 124 height 40
type input "2025-03-01"
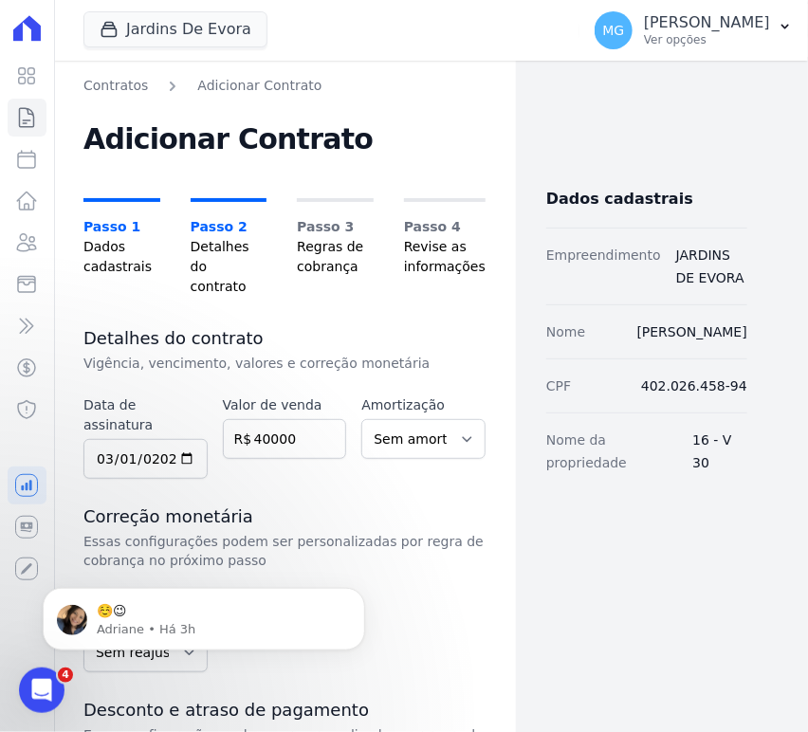
click at [358, 532] on p "Essas configurações podem ser personalizadas por regra de cobrança no próximo p…" at bounding box center [284, 551] width 402 height 38
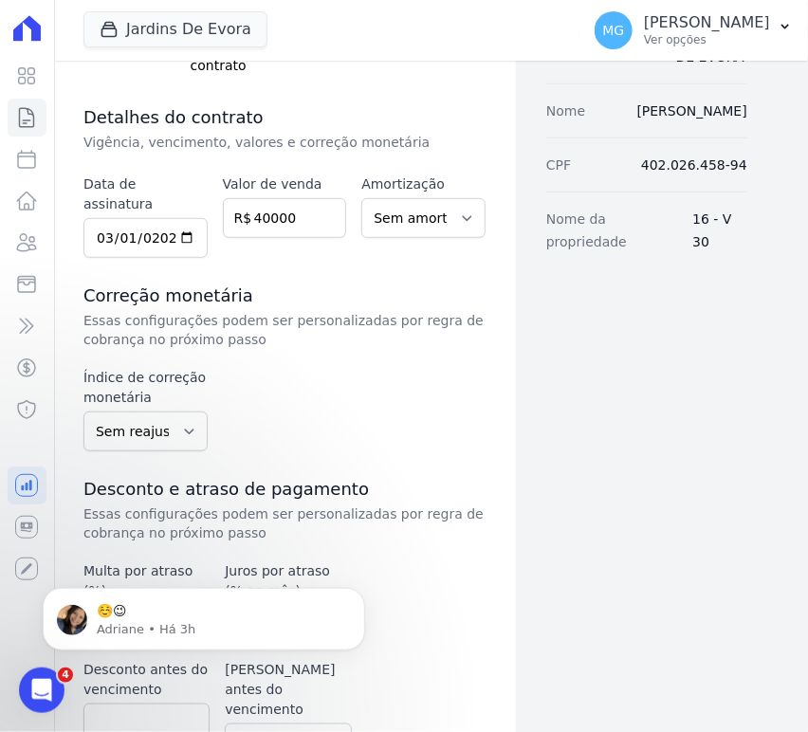
scroll to position [280, 0]
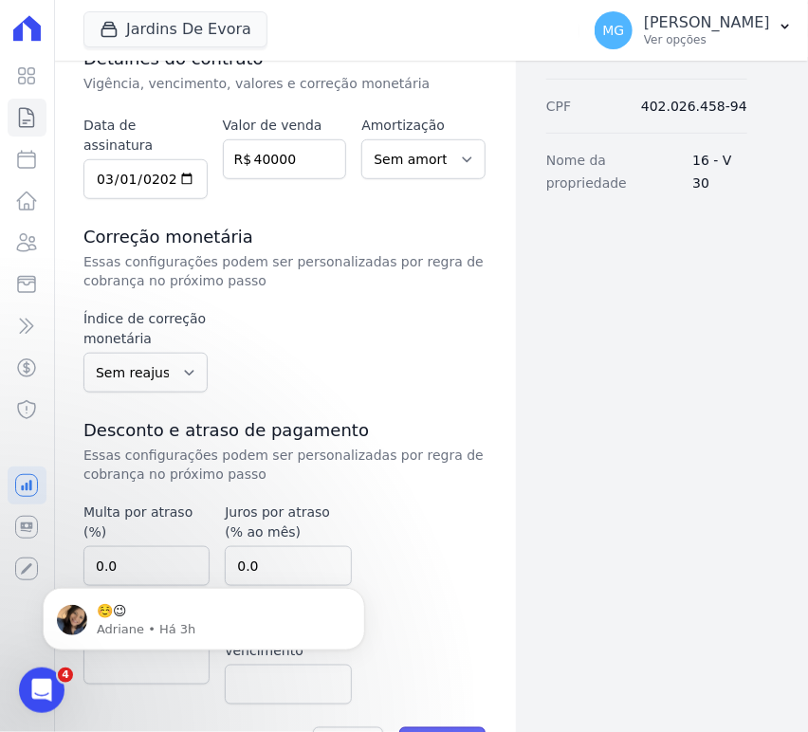
click at [424, 727] on input "Avançar" at bounding box center [442, 745] width 86 height 36
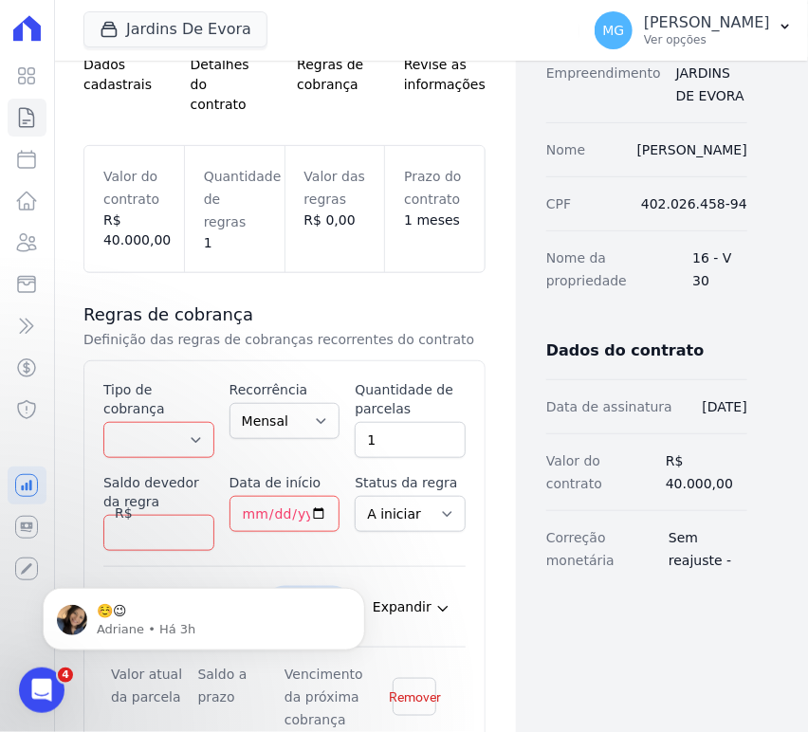
scroll to position [210, 0]
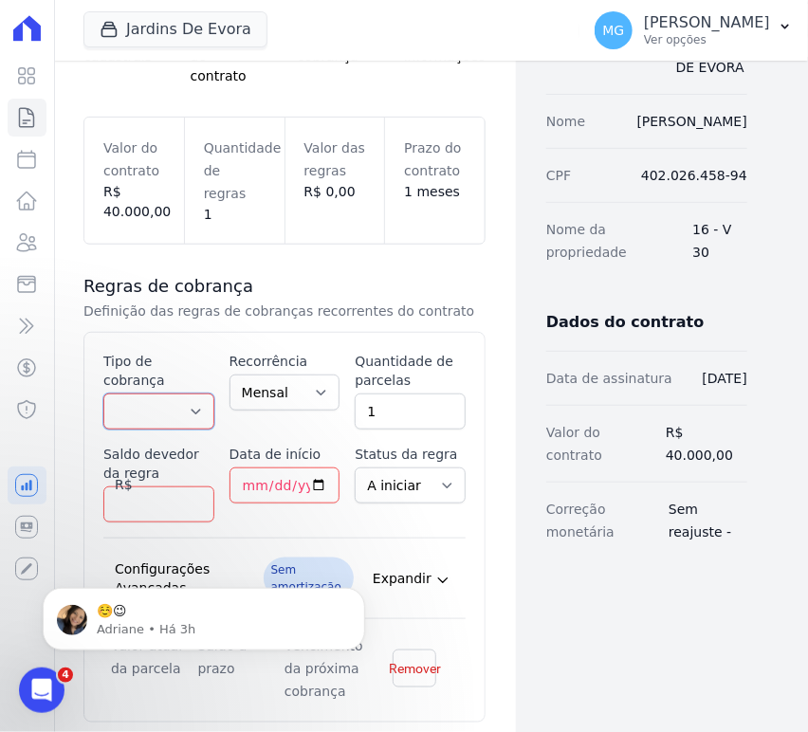
click at [170, 393] on select "Parcela Normal Entrada Sinal Intercalada Chaves Pré-chaves Pós-chaves Impostos …" at bounding box center [158, 411] width 111 height 36
select select "standard"
click at [103, 393] on select "Parcela Normal Entrada Sinal Intercalada Chaves Pré-chaves Pós-chaves Impostos …" at bounding box center [158, 411] width 111 height 36
drag, startPoint x: 398, startPoint y: 394, endPoint x: 346, endPoint y: 381, distance: 53.8
click at [346, 381] on div "Esse tipo de parcela não entra no saldo devedor do contrato. Tipo de cobrança P…" at bounding box center [284, 527] width 362 height 351
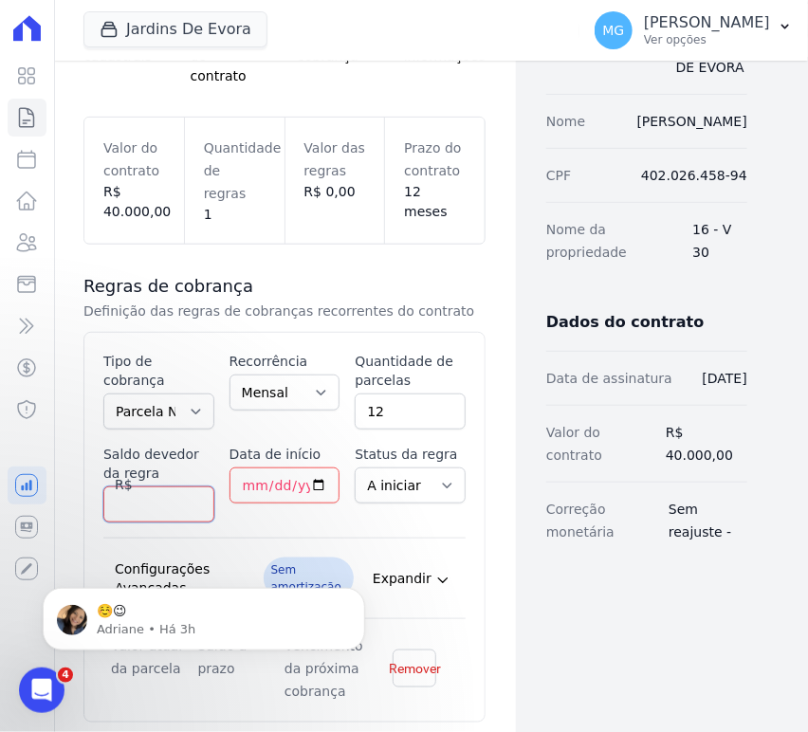
click at [141, 486] on input "Saldo devedor da regra" at bounding box center [158, 504] width 111 height 36
click at [396, 393] on input "12" at bounding box center [409, 411] width 111 height 36
click at [392, 393] on input "12" at bounding box center [409, 411] width 111 height 36
drag, startPoint x: 392, startPoint y: 381, endPoint x: 314, endPoint y: 380, distance: 78.7
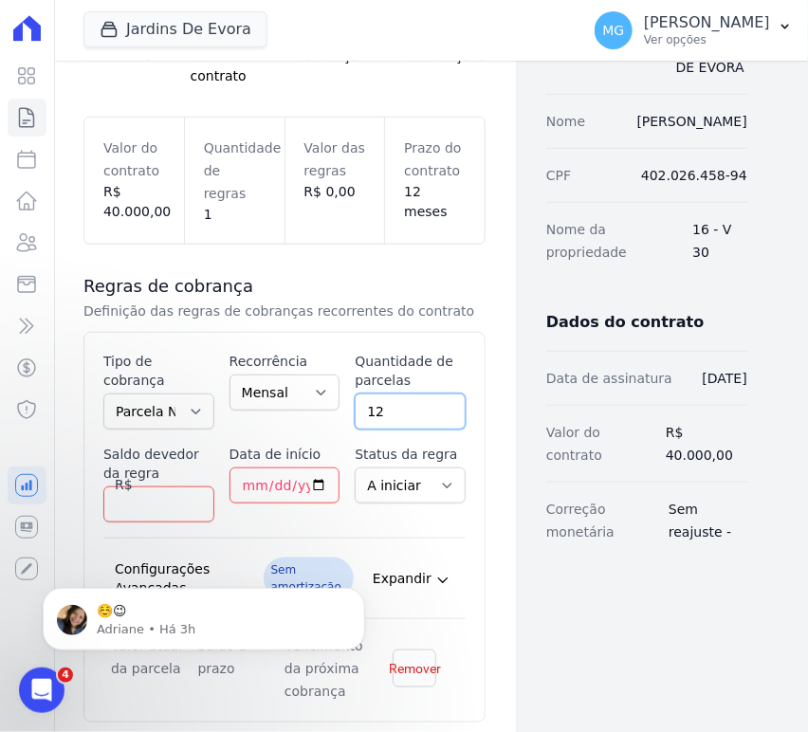
click at [314, 380] on div "Esse tipo de parcela não entra no saldo devedor do contrato. Tipo de cobrança P…" at bounding box center [284, 527] width 362 height 351
type input "56"
click at [239, 467] on input "Data de início" at bounding box center [284, 485] width 111 height 36
click at [252, 467] on input "Data de início" at bounding box center [284, 485] width 111 height 36
type input "2025-09-10"
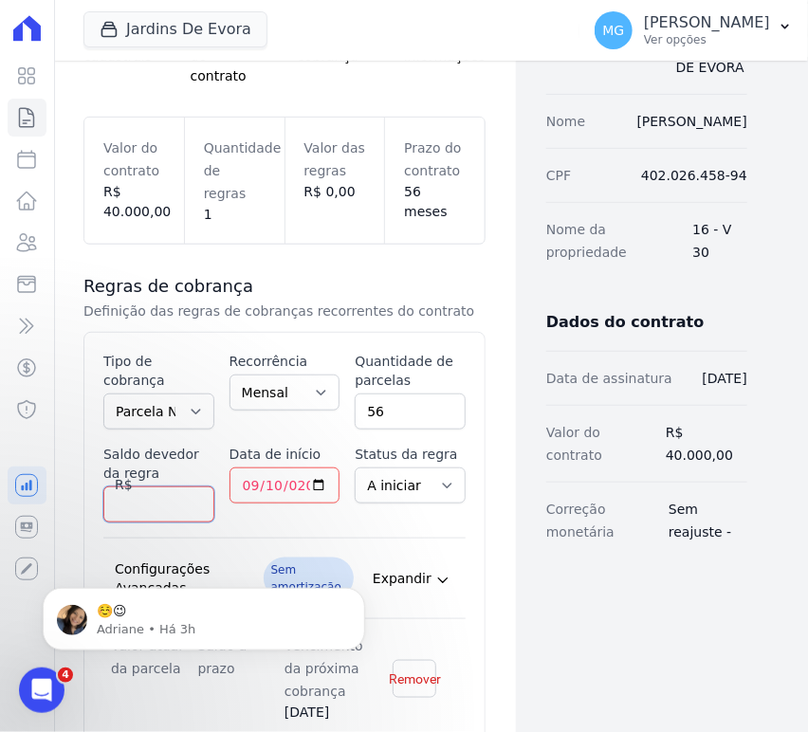
click at [137, 486] on input "Saldo devedor da regra" at bounding box center [158, 504] width 111 height 36
type input "30374.40"
click at [283, 506] on div "Esse tipo de parcela não entra no saldo devedor do contrato. Tipo de cobrança P…" at bounding box center [284, 537] width 362 height 371
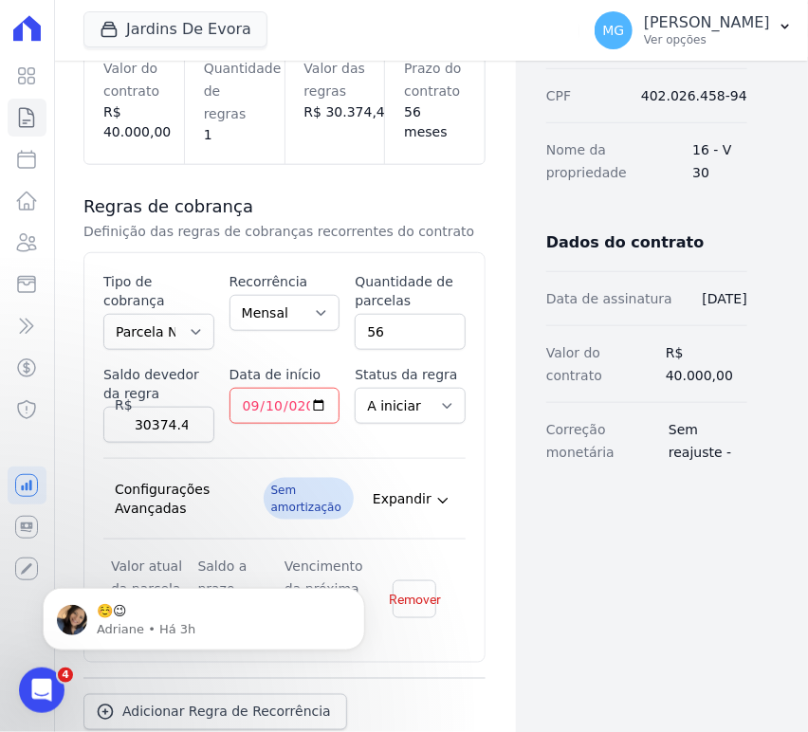
scroll to position [351, 0]
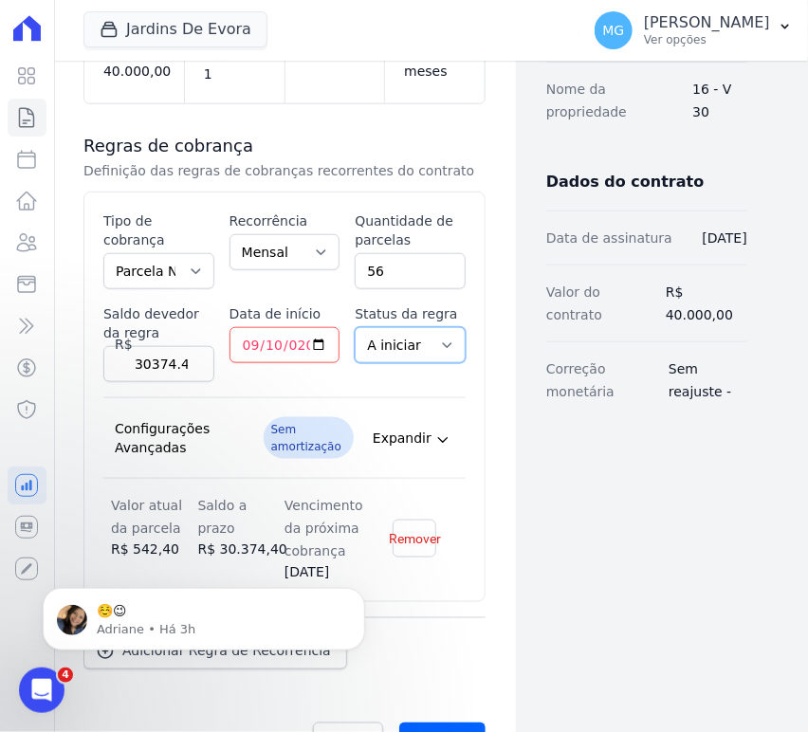
click at [431, 327] on select "A iniciar Em aberto" at bounding box center [409, 345] width 111 height 36
click at [482, 311] on div "Contratos Adicionar Contrato Adicionar Contrato Passo 1 Dados cadastrais Passo …" at bounding box center [284, 249] width 463 height 1079
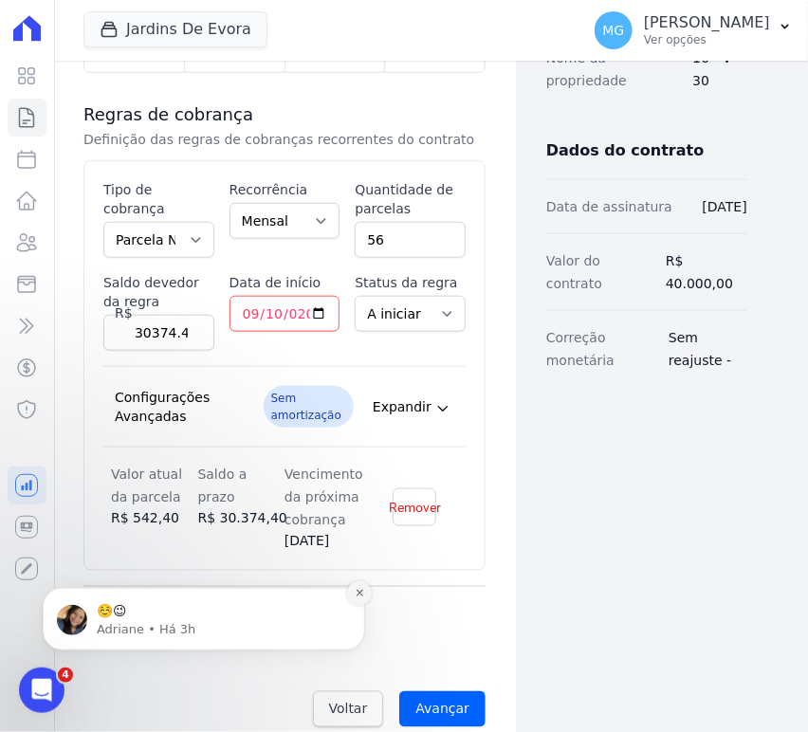
click at [363, 591] on icon "Dismiss notification" at bounding box center [359, 592] width 10 height 10
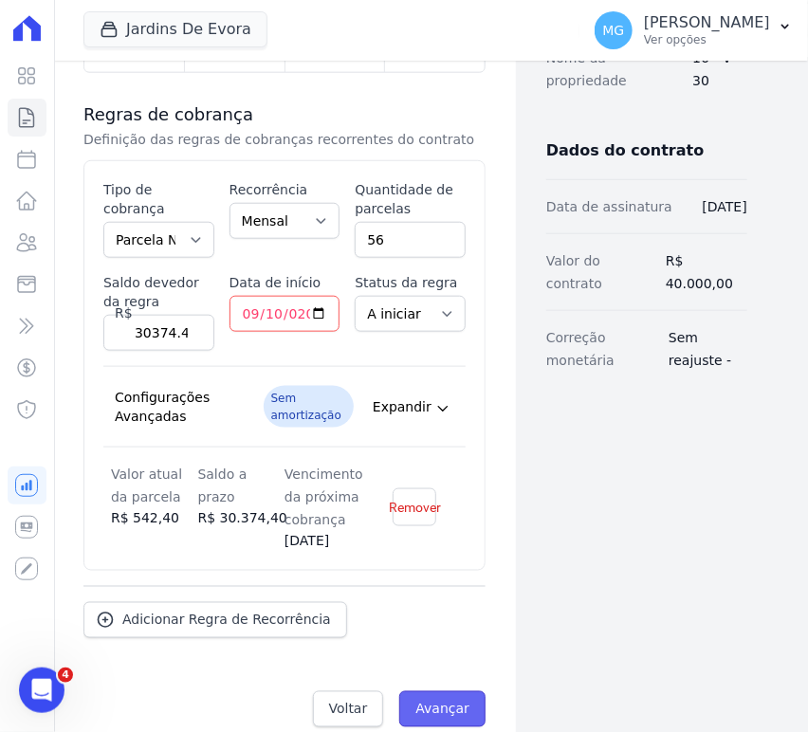
click at [449, 691] on input "Avançar" at bounding box center [442, 709] width 86 height 36
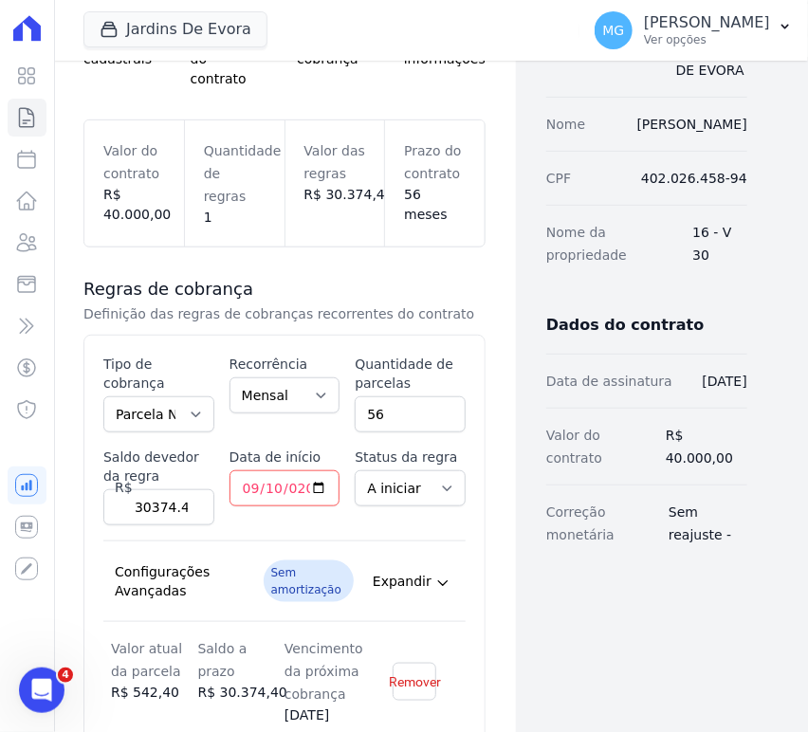
scroll to position [101, 0]
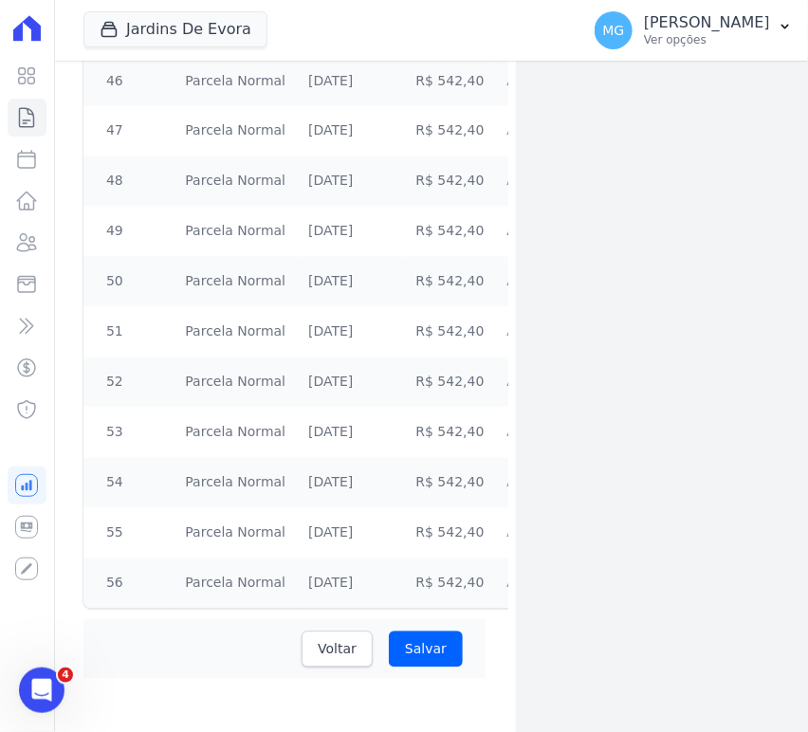
scroll to position [2668, 0]
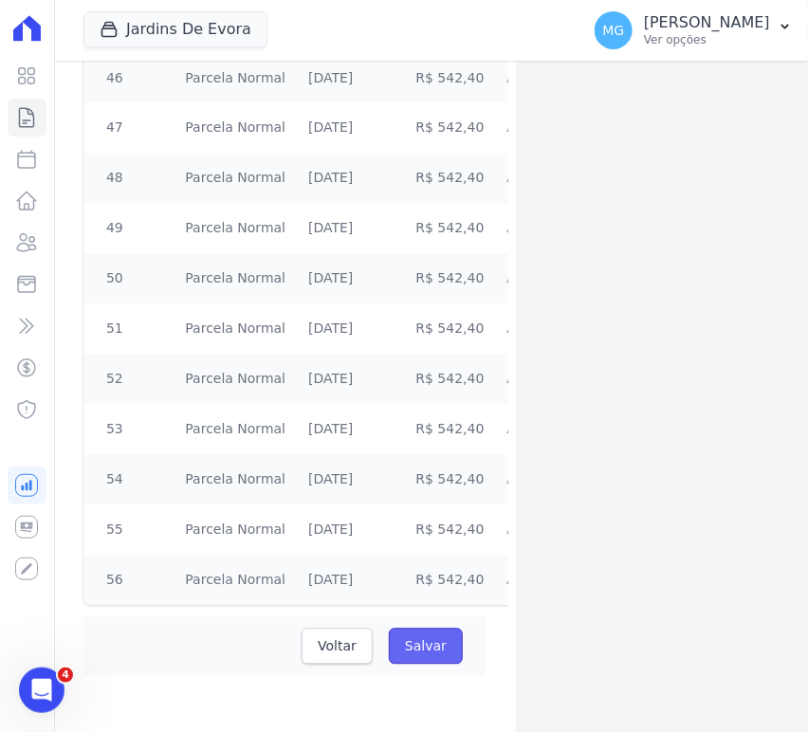
click at [419, 638] on input "Salvar" at bounding box center [426, 646] width 74 height 36
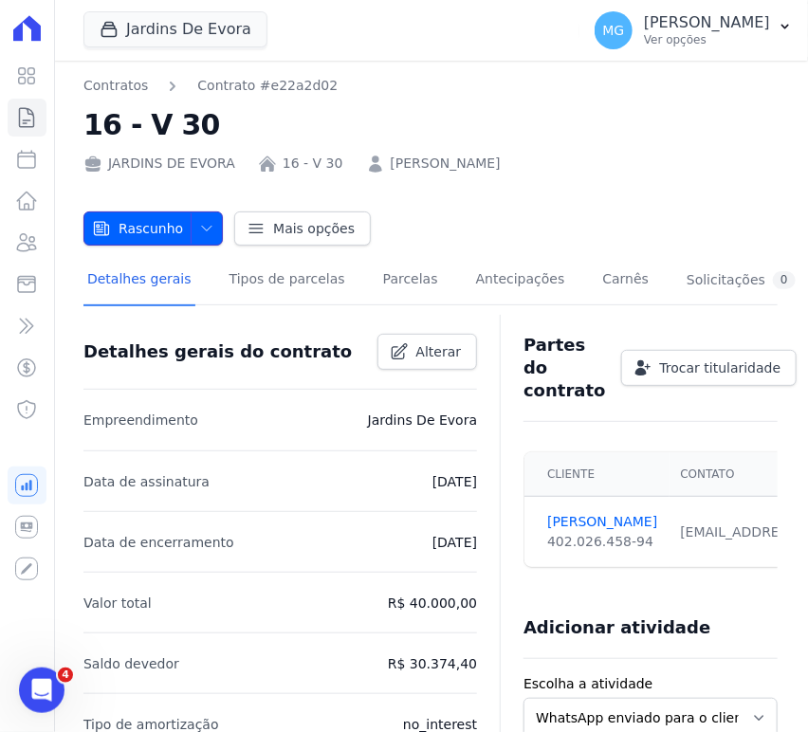
click at [203, 229] on icon "button" at bounding box center [206, 228] width 15 height 15
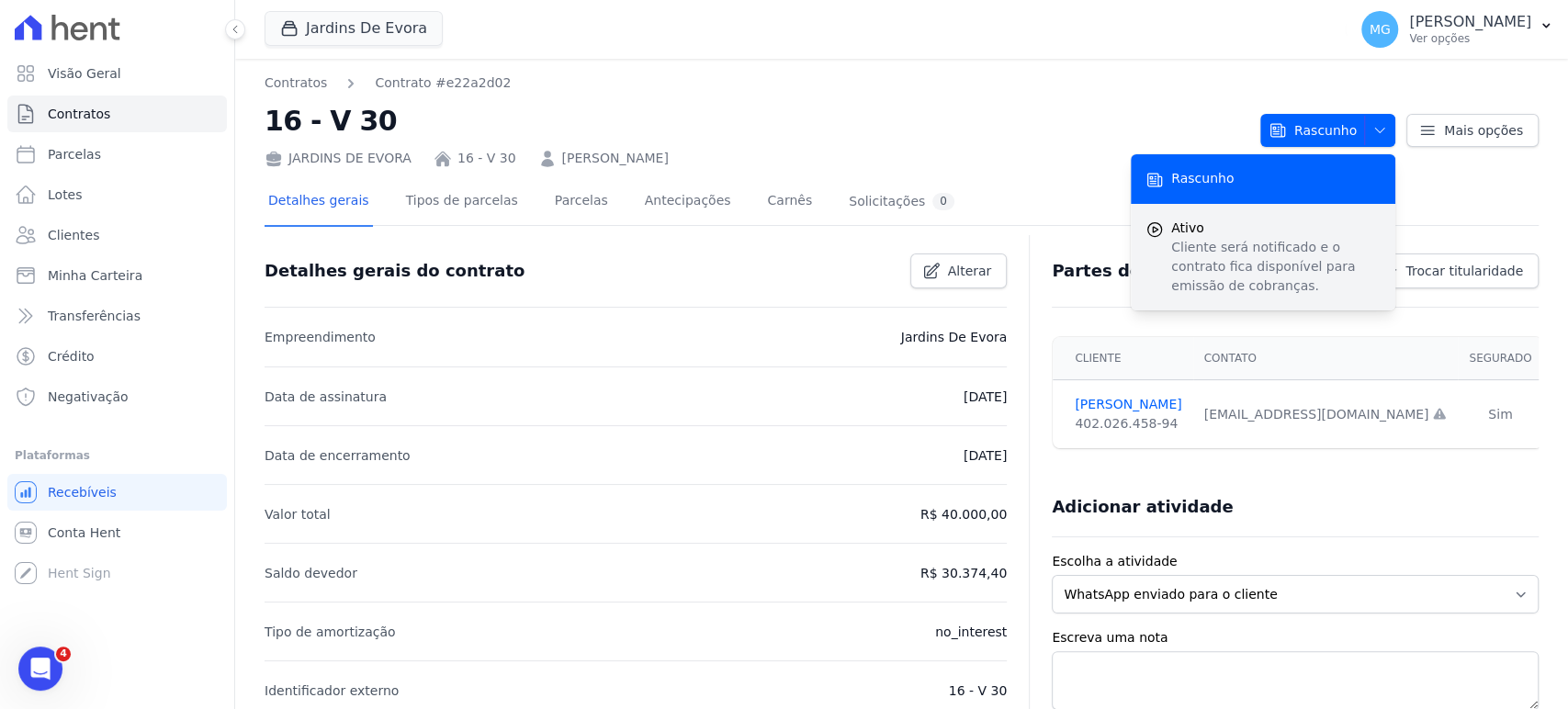
click at [782, 256] on p "Cliente será notificado e o contrato fica disponível para emissão de cobranças." at bounding box center [1275, 266] width 209 height 58
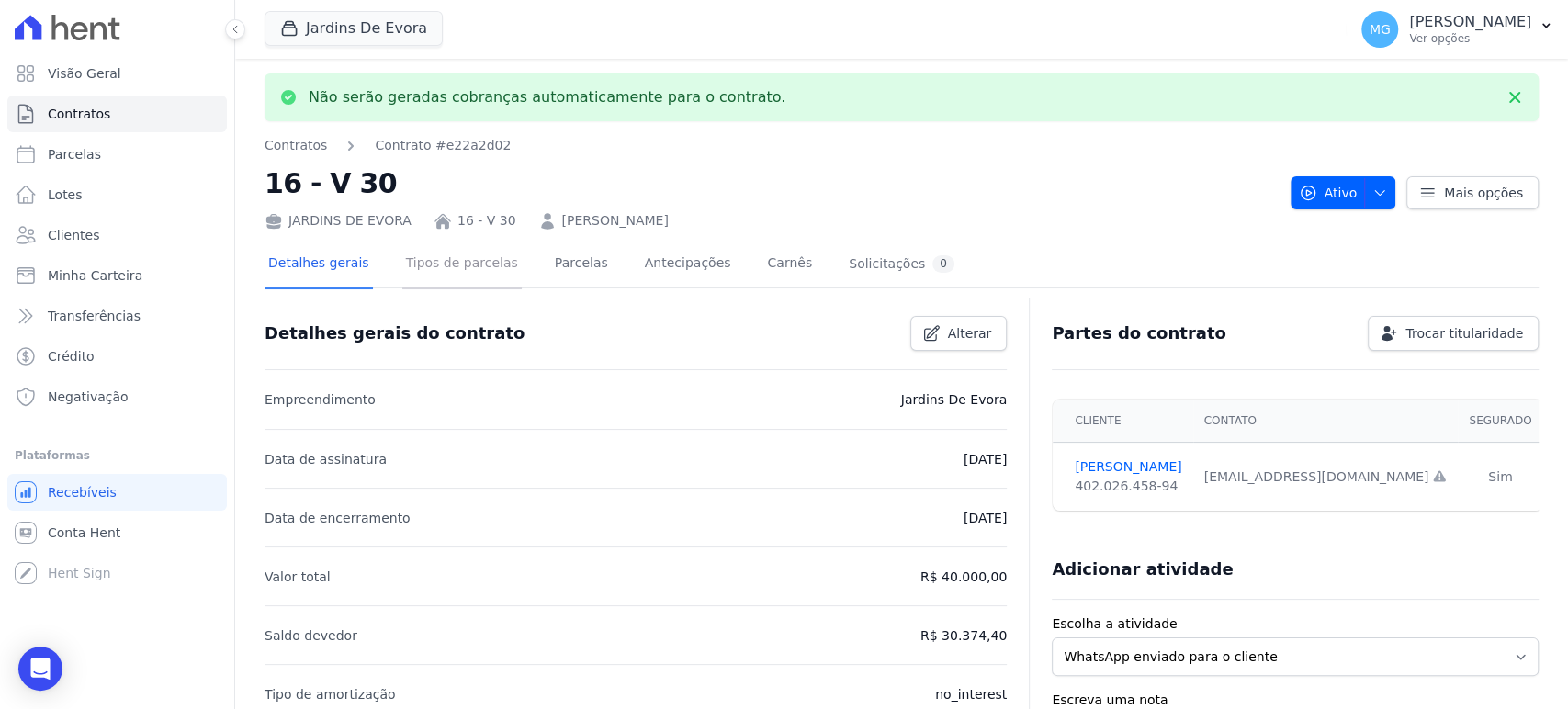
click at [476, 270] on link "Tipos de parcelas" at bounding box center [461, 264] width 119 height 48
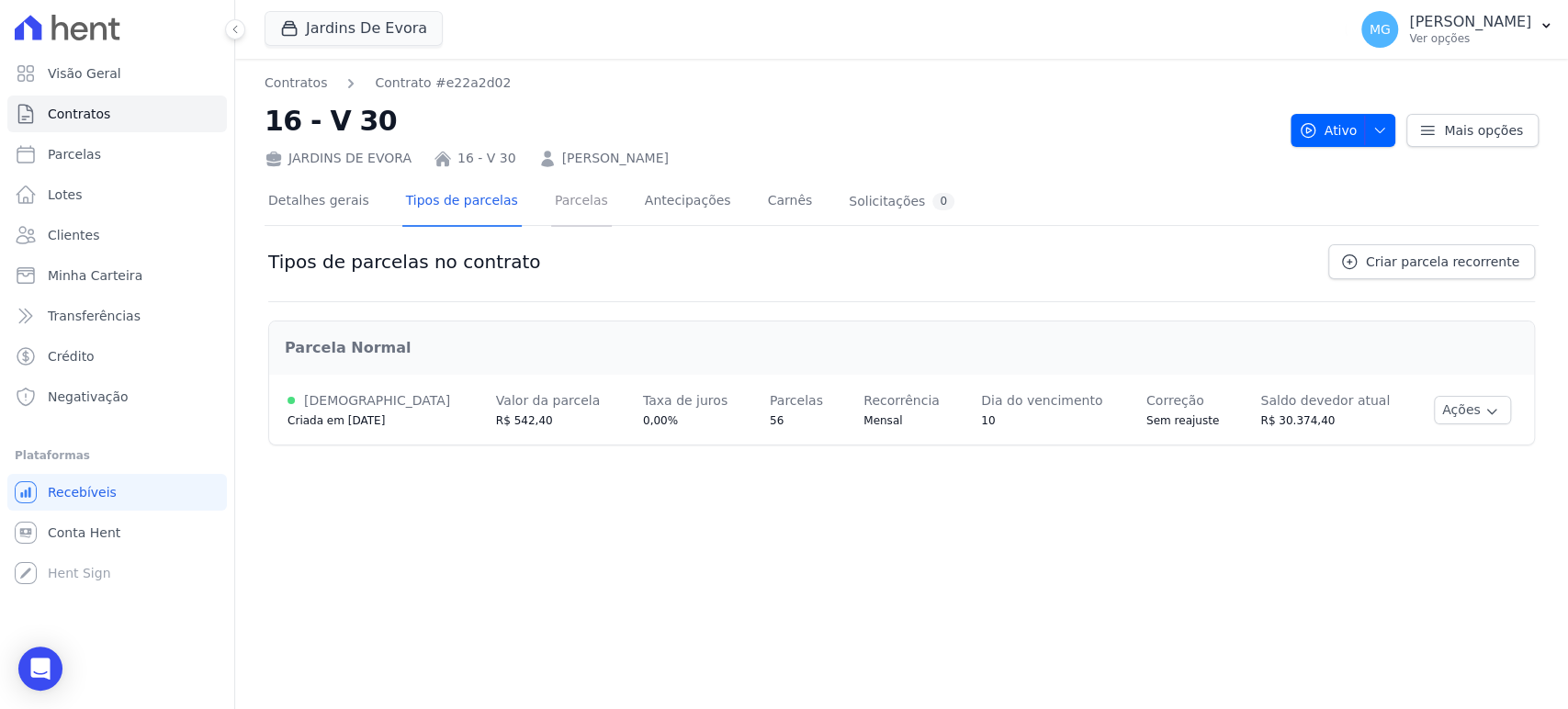
click at [551, 204] on link "Parcelas" at bounding box center [581, 202] width 61 height 48
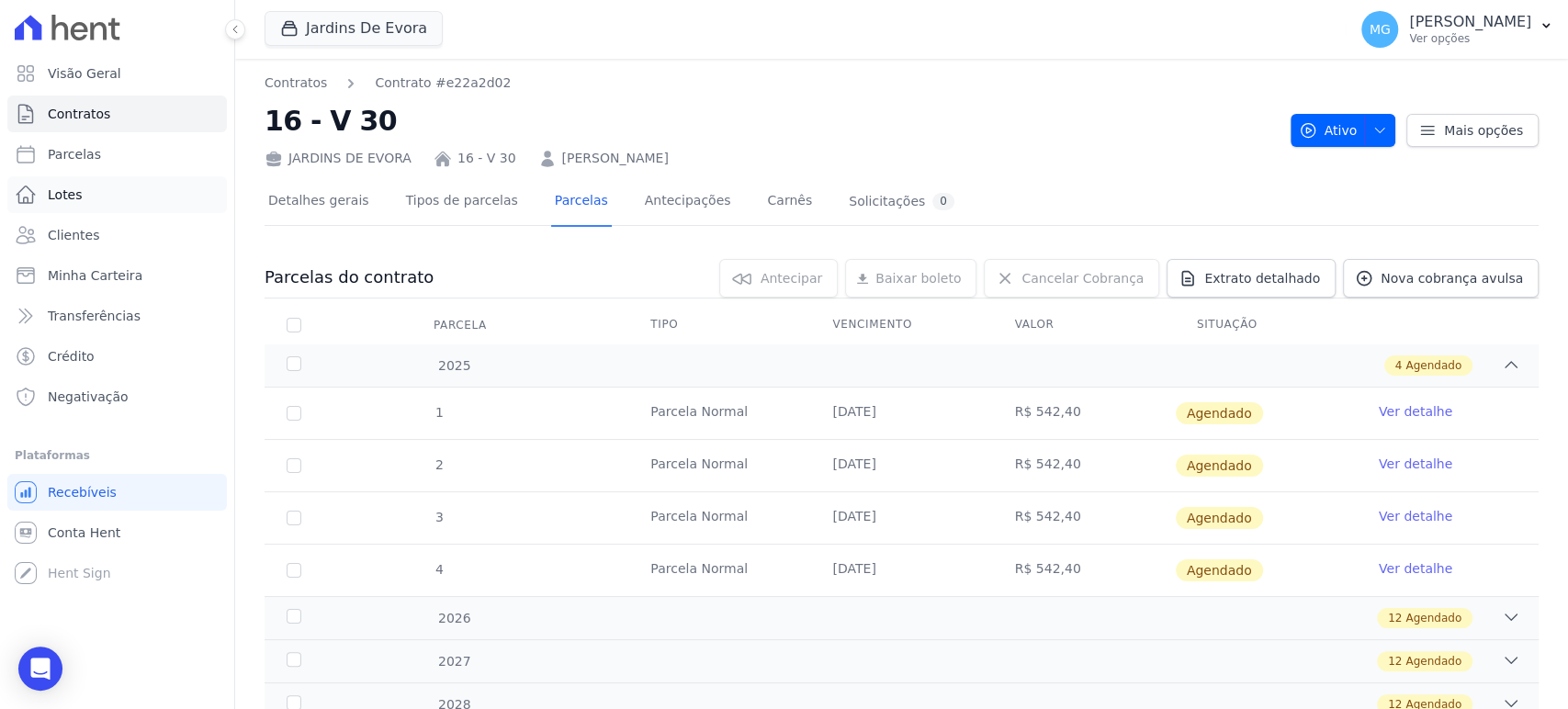
click at [73, 190] on span "Lotes" at bounding box center [65, 194] width 35 height 18
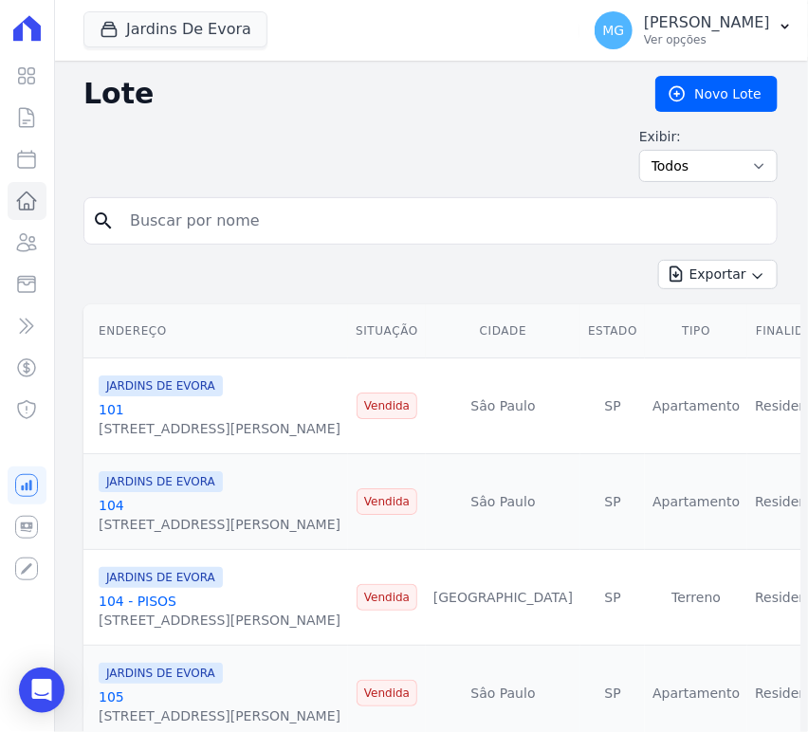
click at [181, 212] on input "search" at bounding box center [443, 221] width 650 height 38
click at [247, 221] on input "search" at bounding box center [443, 221] width 650 height 38
type input "29"
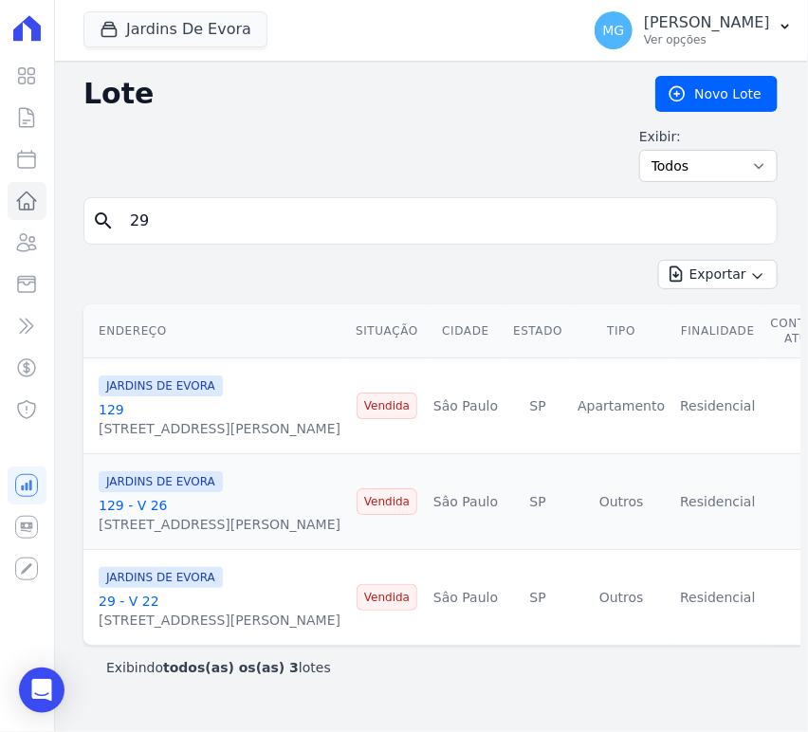
click at [121, 593] on link "29 - V 22" at bounding box center [129, 600] width 61 height 15
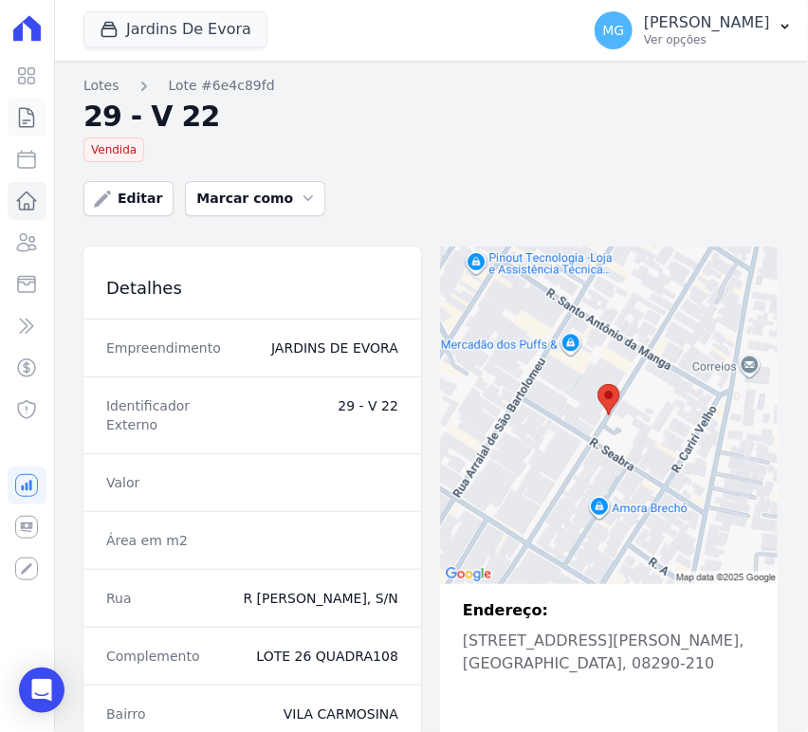
click at [31, 119] on icon at bounding box center [26, 117] width 23 height 23
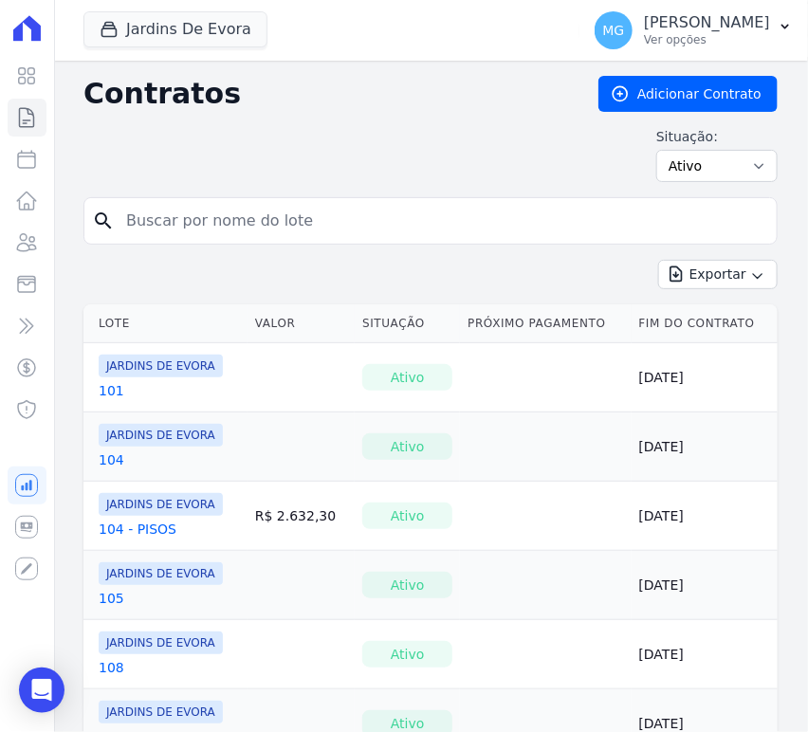
click at [254, 227] on input "search" at bounding box center [442, 221] width 654 height 38
type input "29"
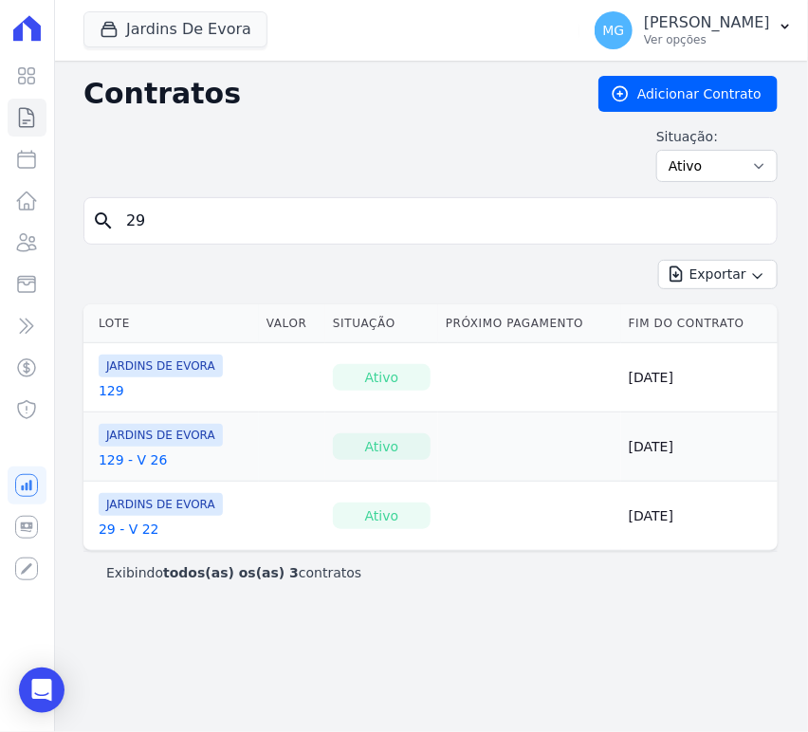
click at [142, 525] on link "29 - V 22" at bounding box center [129, 528] width 61 height 19
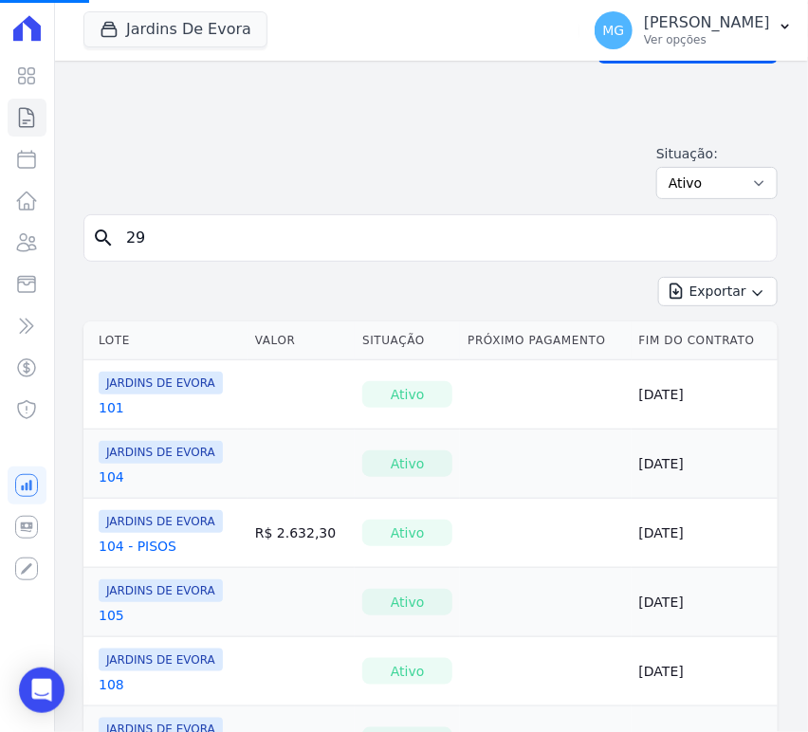
scroll to position [140, 0]
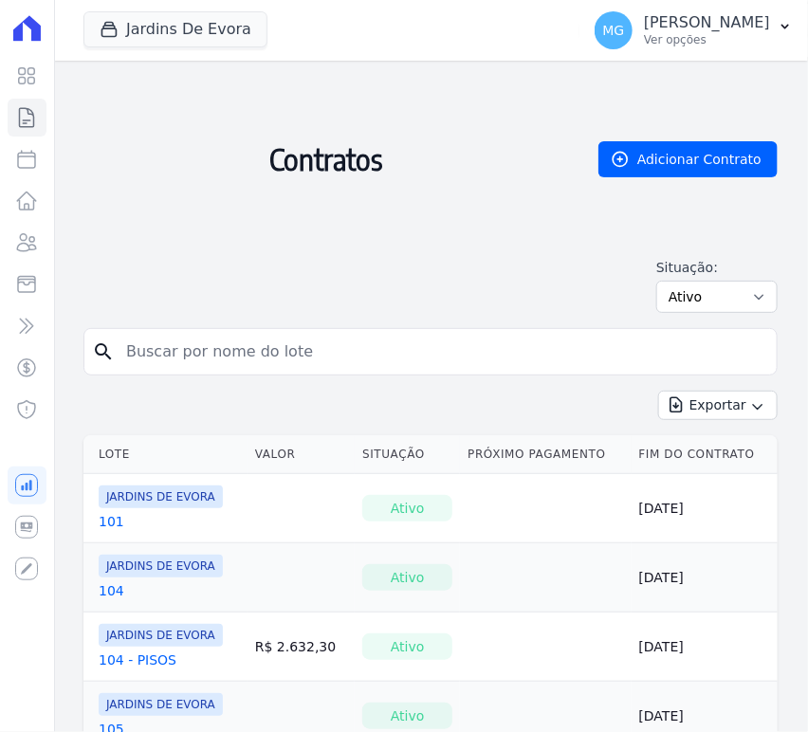
click at [317, 357] on input "search" at bounding box center [442, 352] width 654 height 38
type input "29"
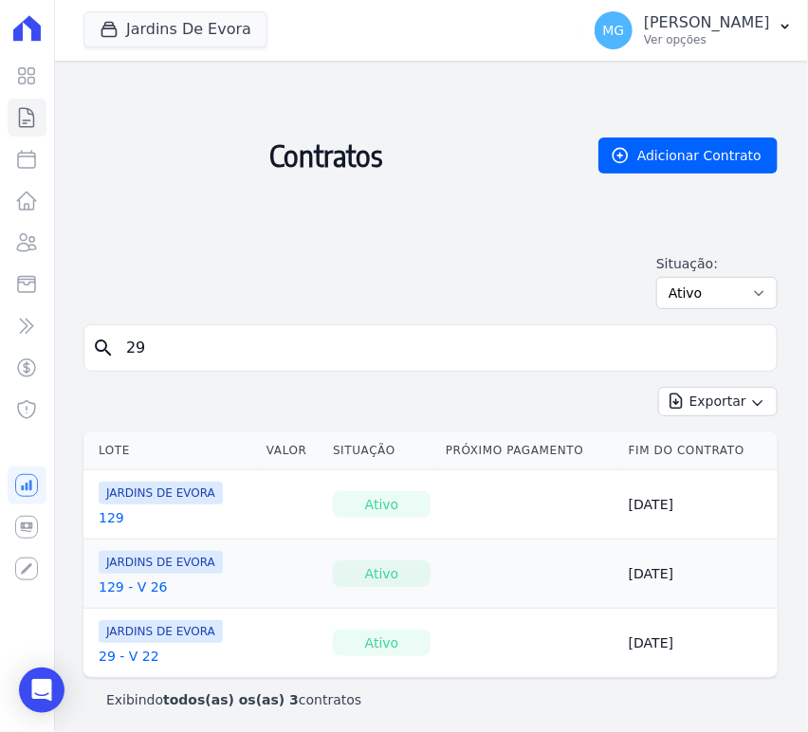
scroll to position [6, 0]
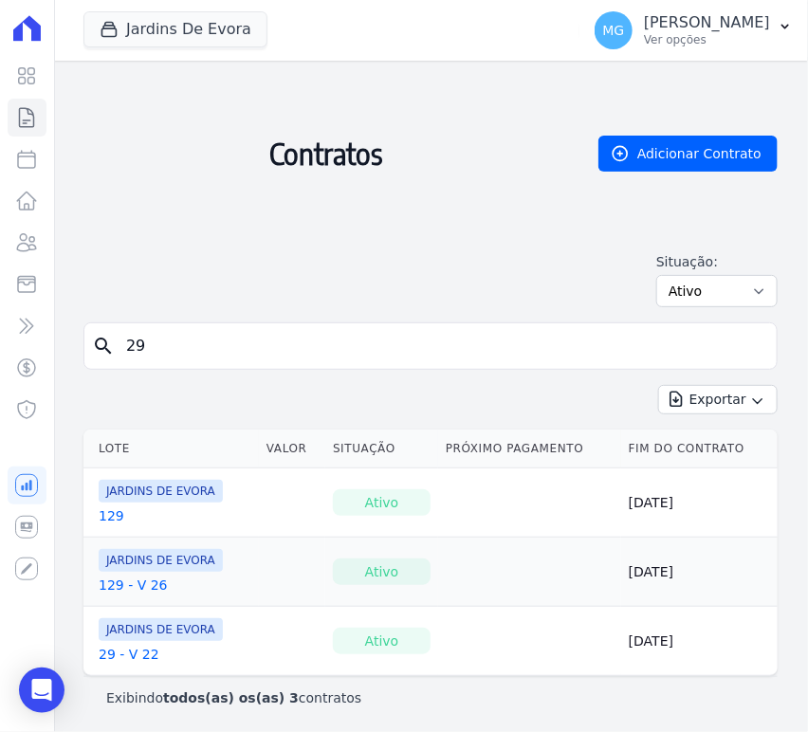
click at [129, 656] on link "29 - V 22" at bounding box center [129, 654] width 61 height 19
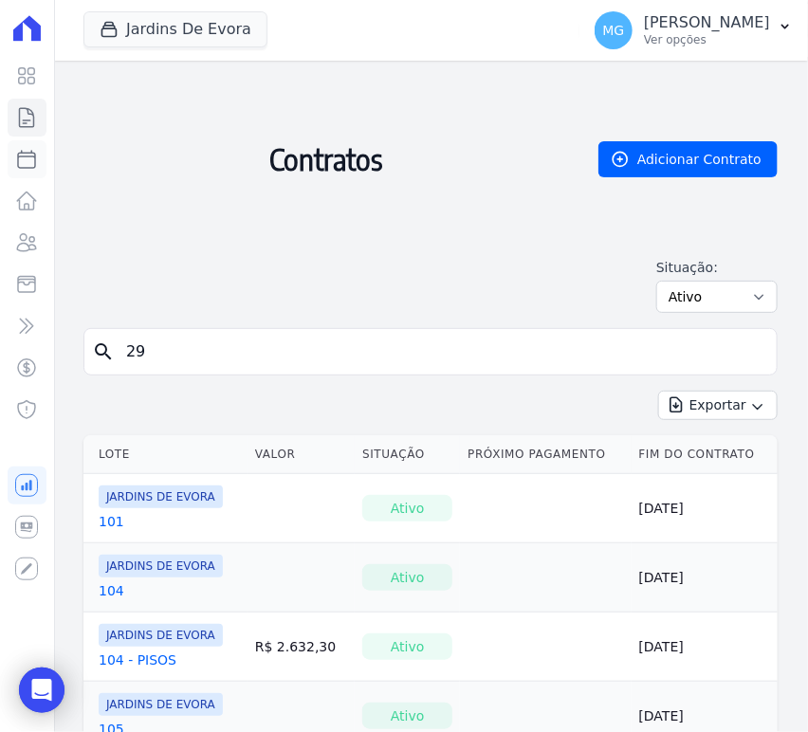
click at [38, 164] on link "Parcelas" at bounding box center [27, 159] width 39 height 38
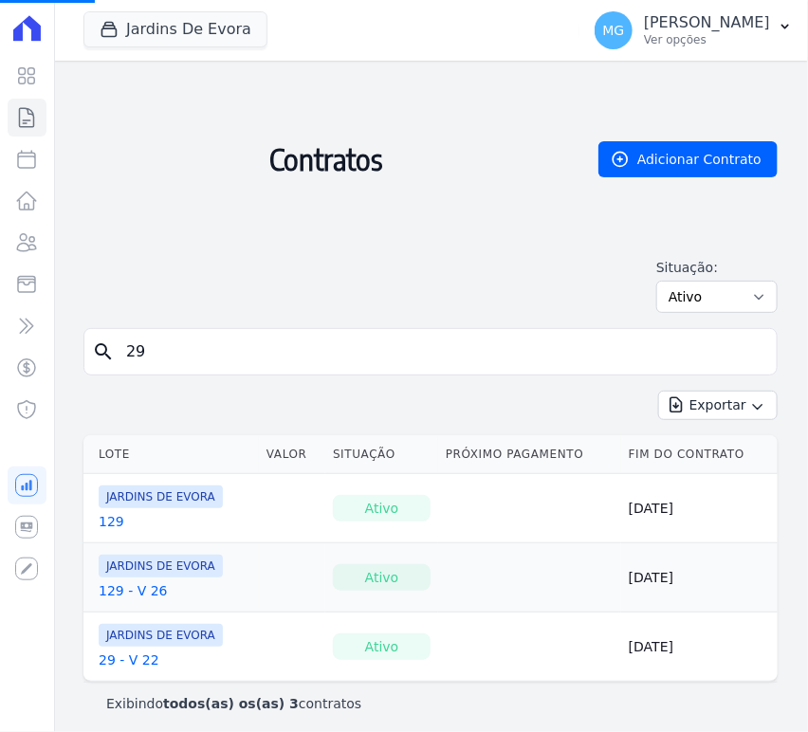
select select
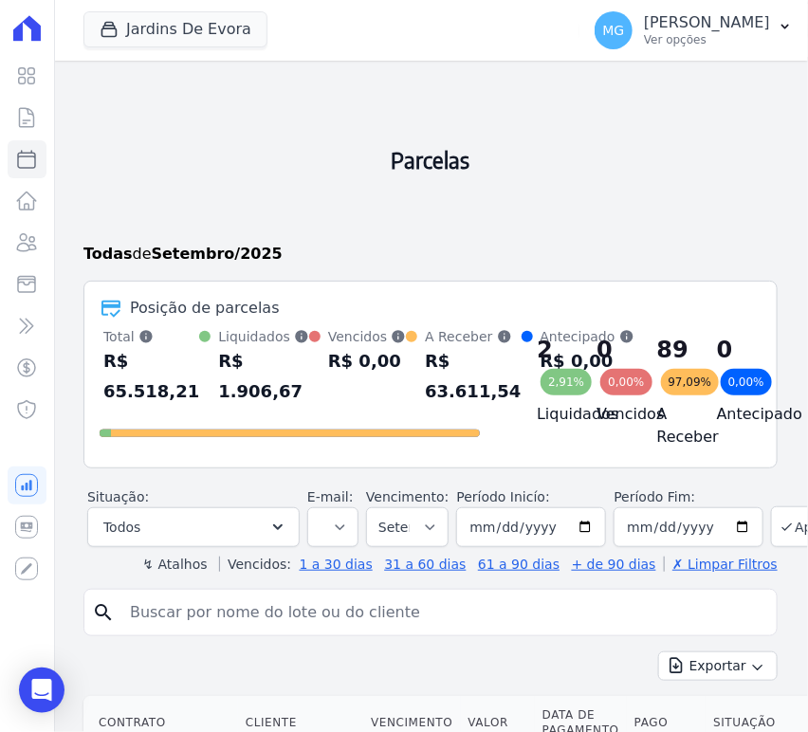
click at [188, 612] on input "search" at bounding box center [443, 612] width 650 height 38
type input "29"
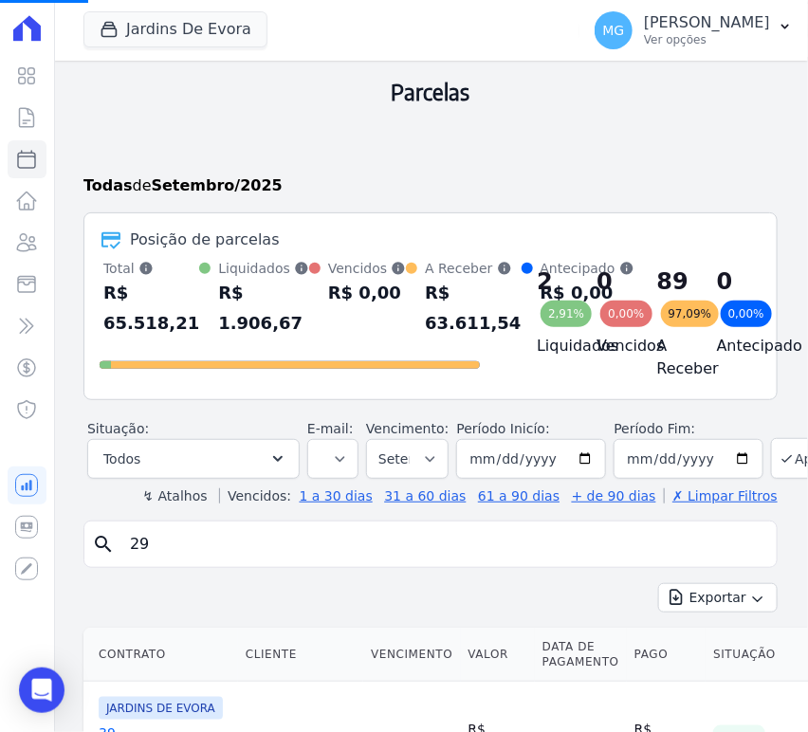
scroll to position [491, 0]
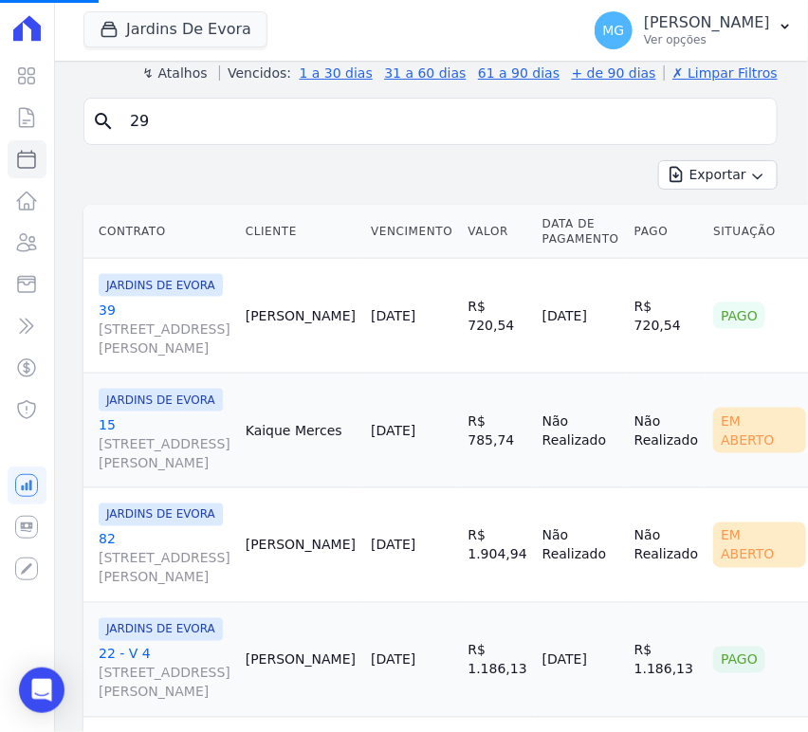
select select
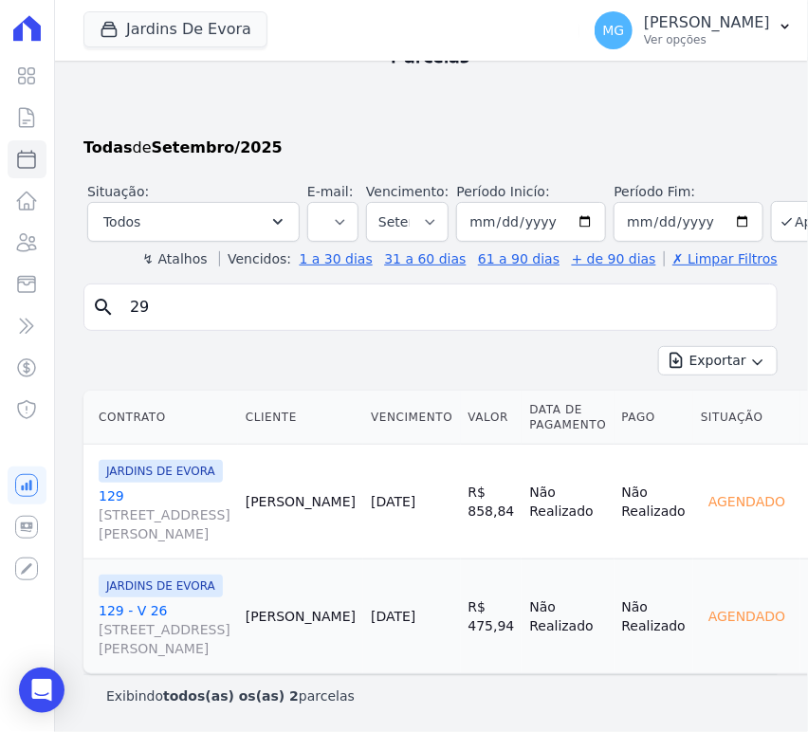
scroll to position [386, 0]
